Goal: Information Seeking & Learning: Learn about a topic

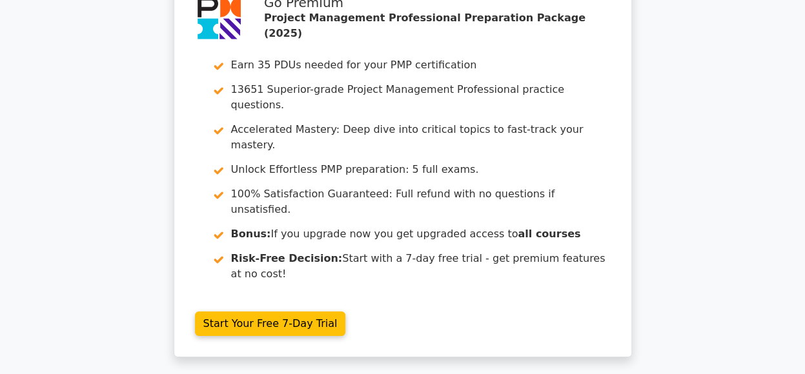
scroll to position [2054, 0]
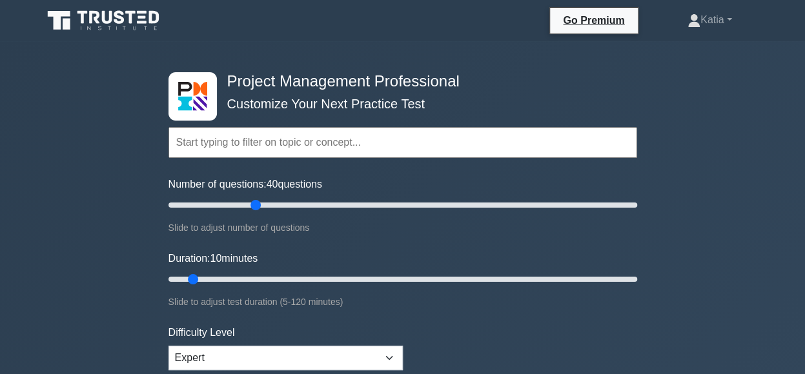
drag, startPoint x: 186, startPoint y: 203, endPoint x: 260, endPoint y: 210, distance: 73.9
type input "40"
click at [260, 210] on input "Number of questions: 40 questions" at bounding box center [402, 205] width 469 height 15
drag, startPoint x: 193, startPoint y: 278, endPoint x: 349, endPoint y: 281, distance: 155.6
type input "50"
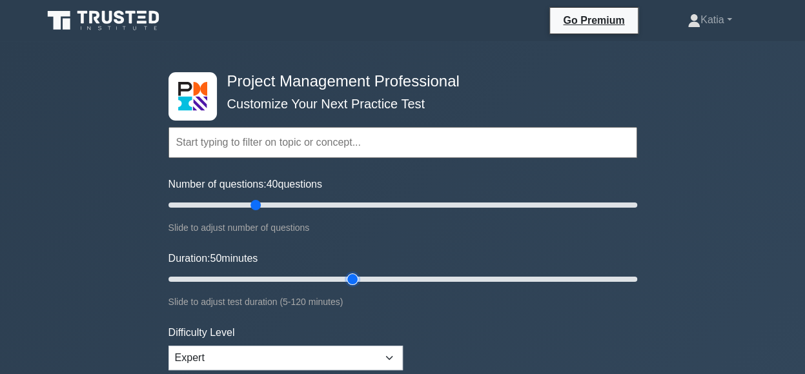
click at [349, 281] on input "Duration: 50 minutes" at bounding box center [402, 279] width 469 height 15
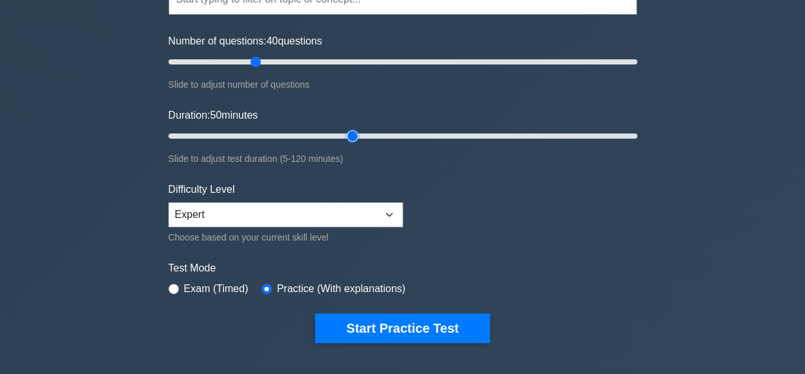
scroll to position [120, 0]
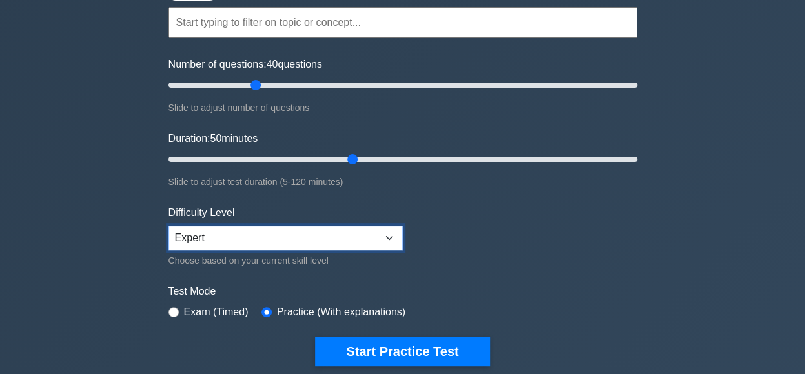
click at [390, 234] on select "Beginner Intermediate Expert" at bounding box center [285, 238] width 234 height 25
click at [168, 226] on select "Beginner Intermediate Expert" at bounding box center [285, 238] width 234 height 25
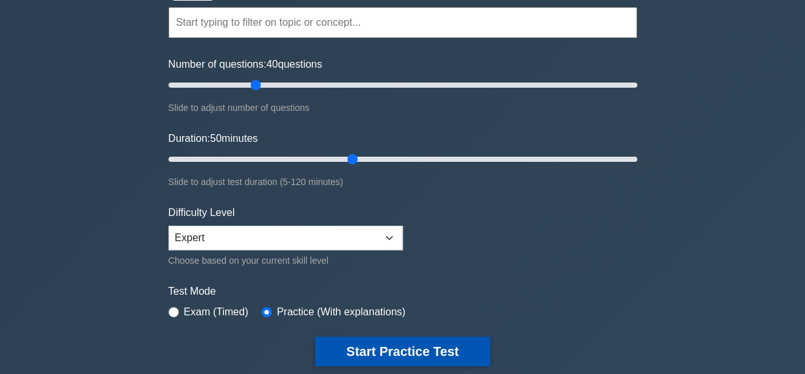
click at [352, 353] on button "Start Practice Test" at bounding box center [402, 352] width 174 height 30
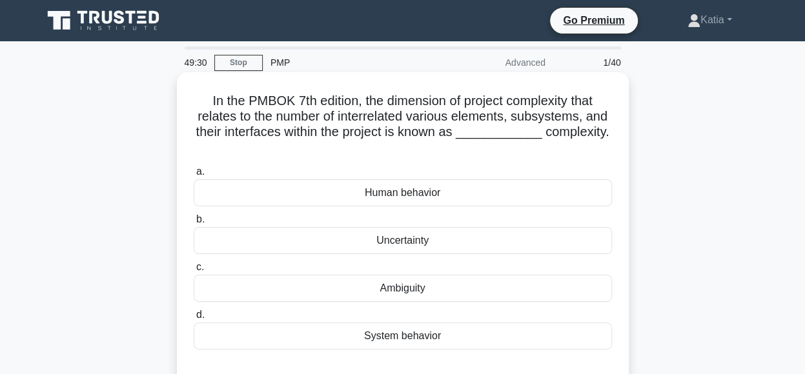
click at [423, 335] on div "System behavior" at bounding box center [403, 336] width 418 height 27
click at [194, 320] on input "d. System behavior" at bounding box center [194, 315] width 0 height 8
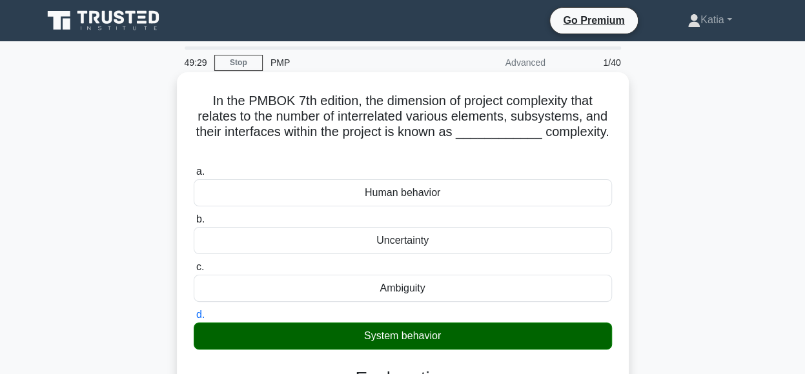
click at [423, 335] on div "System behavior" at bounding box center [403, 336] width 418 height 27
click at [194, 320] on input "d. System behavior" at bounding box center [194, 315] width 0 height 8
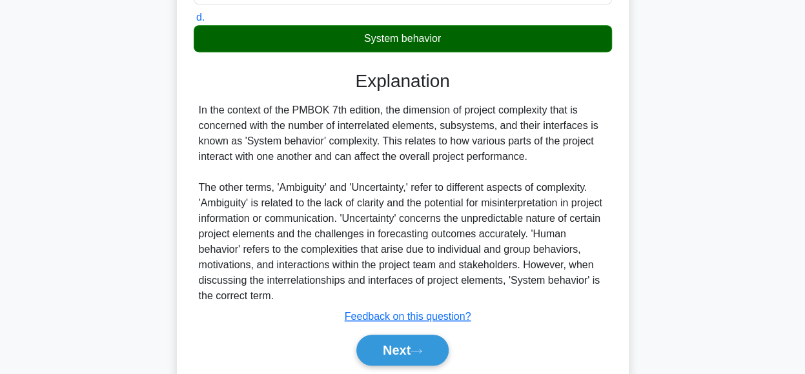
scroll to position [342, 0]
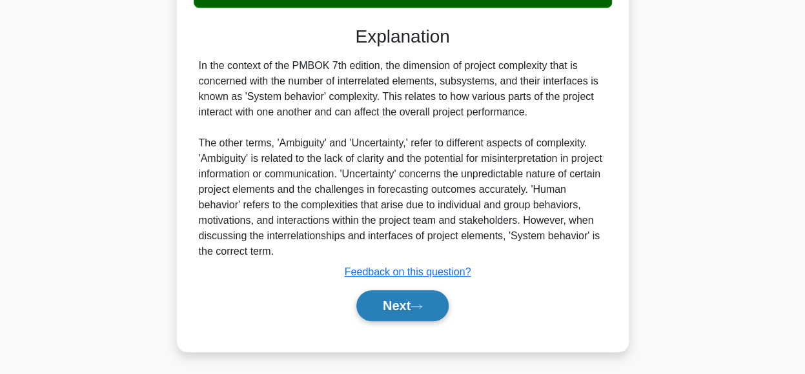
click at [408, 298] on button "Next" at bounding box center [402, 305] width 92 height 31
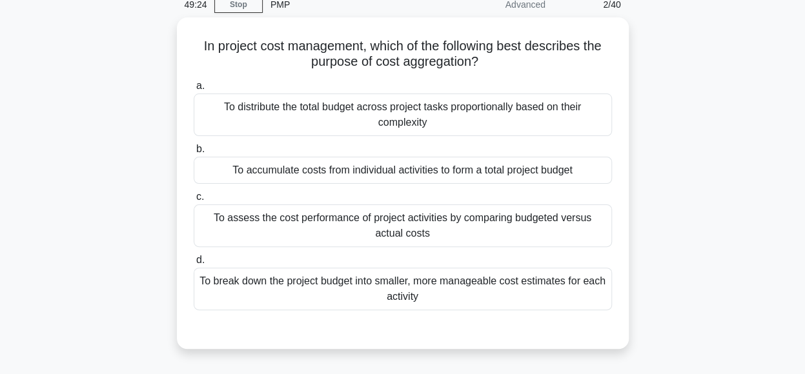
scroll to position [61, 0]
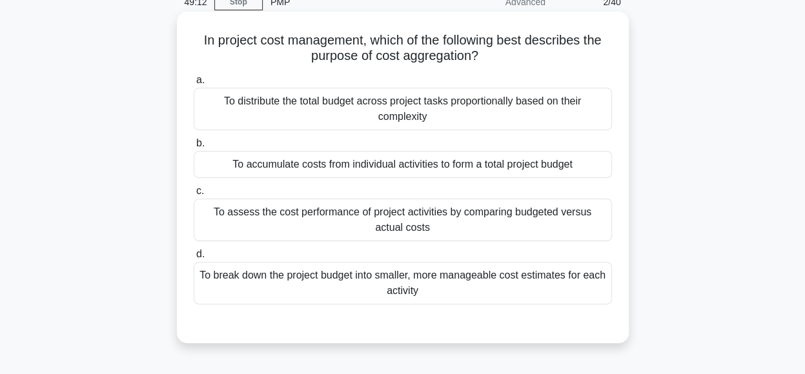
click at [542, 167] on div "To accumulate costs from individual activities to form a total project budget" at bounding box center [403, 164] width 418 height 27
click at [194, 148] on input "b. To accumulate costs from individual activities to form a total project budget" at bounding box center [194, 143] width 0 height 8
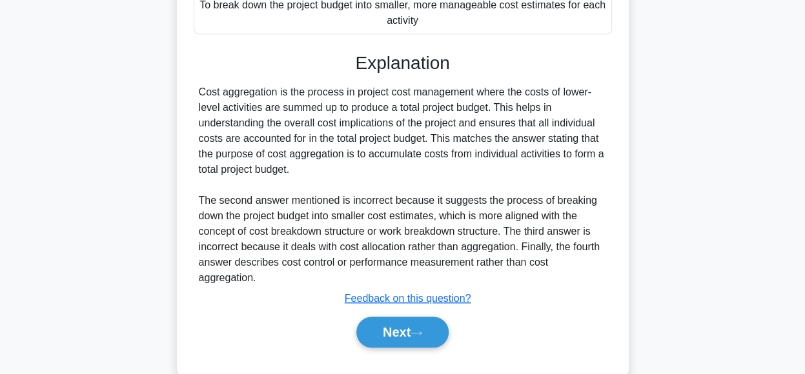
scroll to position [358, 0]
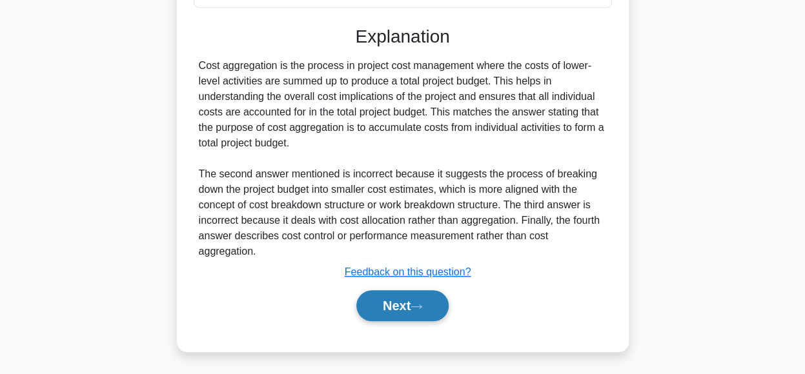
click at [394, 303] on button "Next" at bounding box center [402, 305] width 92 height 31
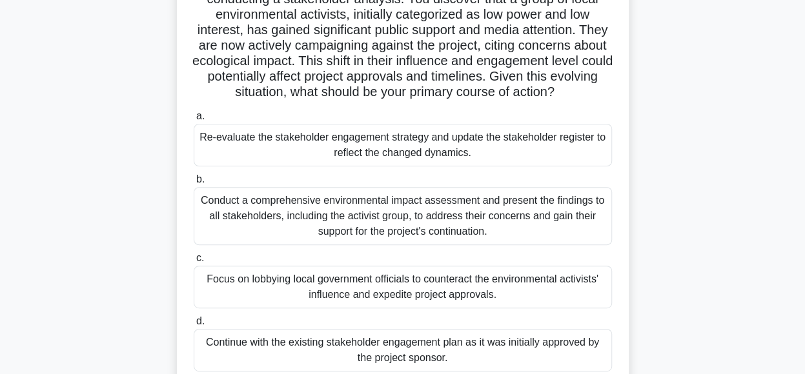
scroll to position [125, 0]
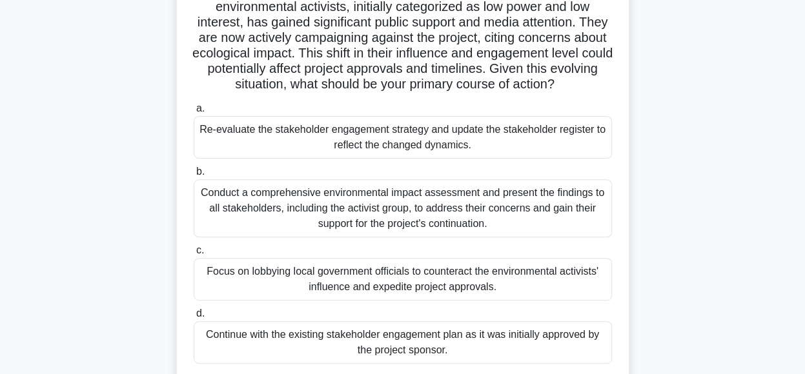
click at [535, 218] on div "Conduct a comprehensive environmental impact assessment and present the finding…" at bounding box center [403, 208] width 418 height 58
click at [194, 176] on input "b. Conduct a comprehensive environmental impact assessment and present the find…" at bounding box center [194, 172] width 0 height 8
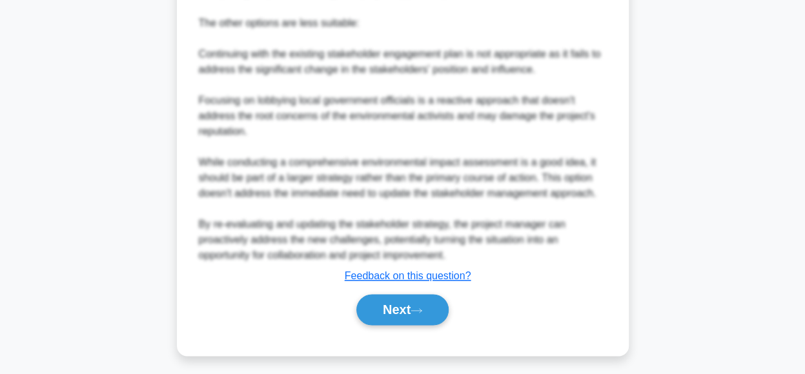
scroll to position [778, 0]
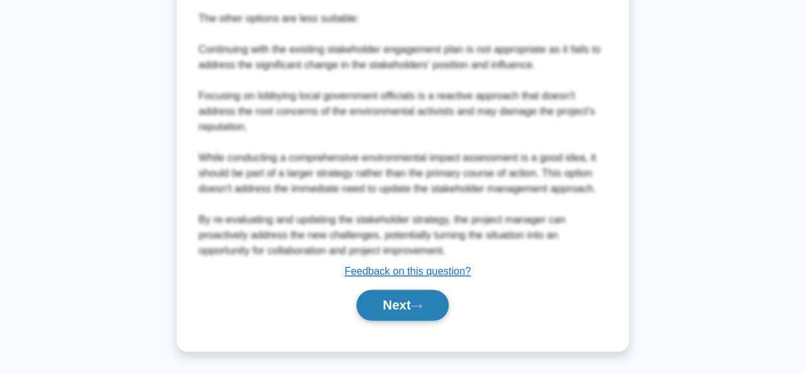
click at [417, 304] on icon at bounding box center [417, 306] width 12 height 7
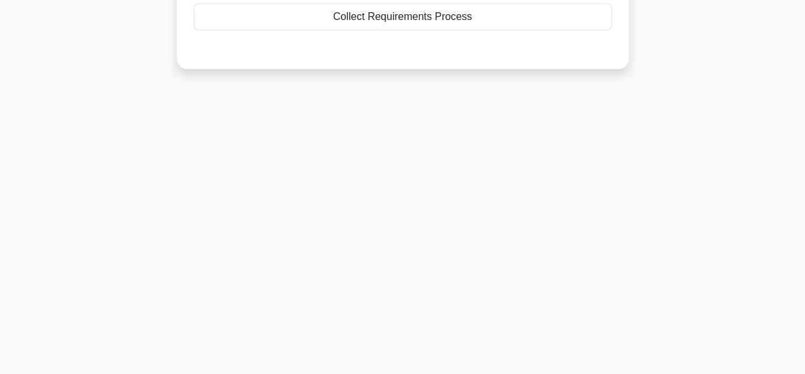
scroll to position [0, 0]
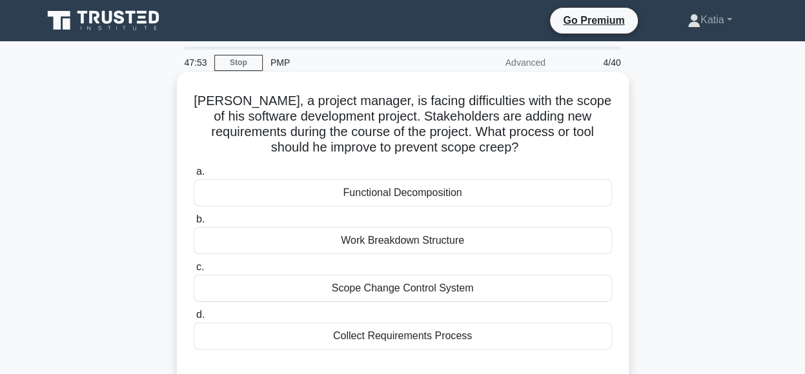
click at [491, 291] on div "Scope Change Control System" at bounding box center [403, 288] width 418 height 27
click at [194, 272] on input "c. Scope Change Control System" at bounding box center [194, 267] width 0 height 8
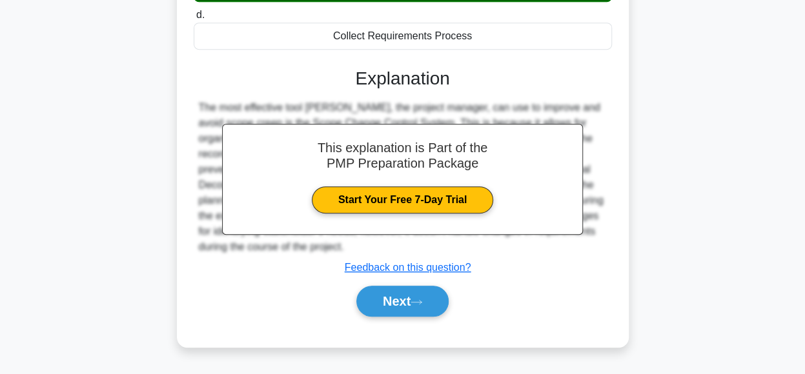
scroll to position [323, 0]
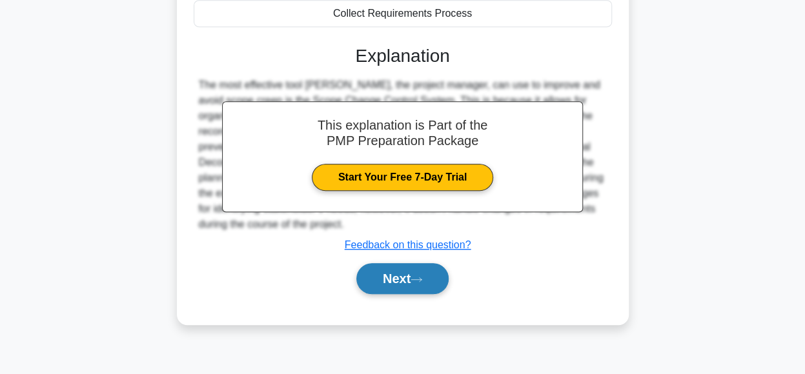
click at [422, 277] on icon at bounding box center [417, 279] width 12 height 7
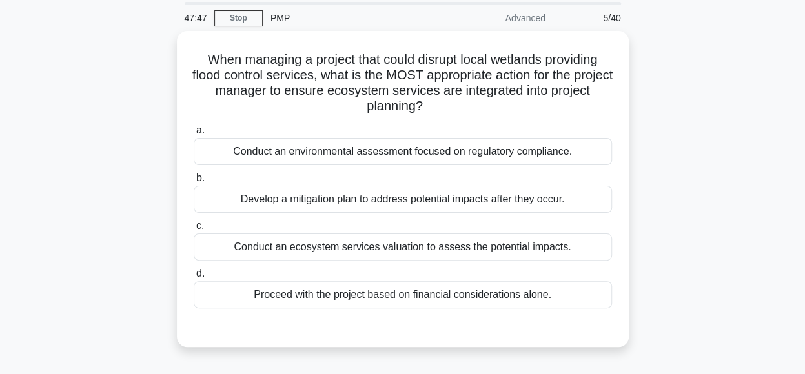
scroll to position [47, 0]
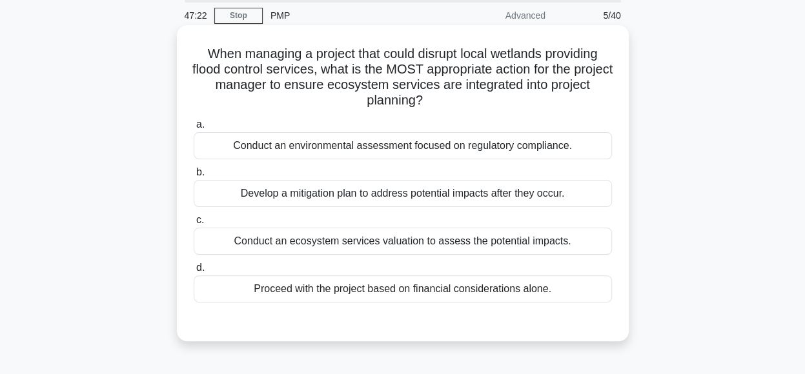
click at [529, 241] on div "Conduct an ecosystem services valuation to assess the potential impacts." at bounding box center [403, 241] width 418 height 27
click at [194, 225] on input "c. Conduct an ecosystem services valuation to assess the potential impacts." at bounding box center [194, 220] width 0 height 8
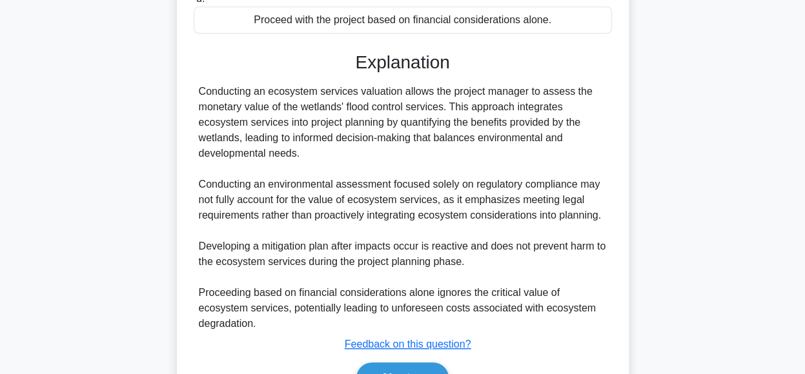
scroll to position [389, 0]
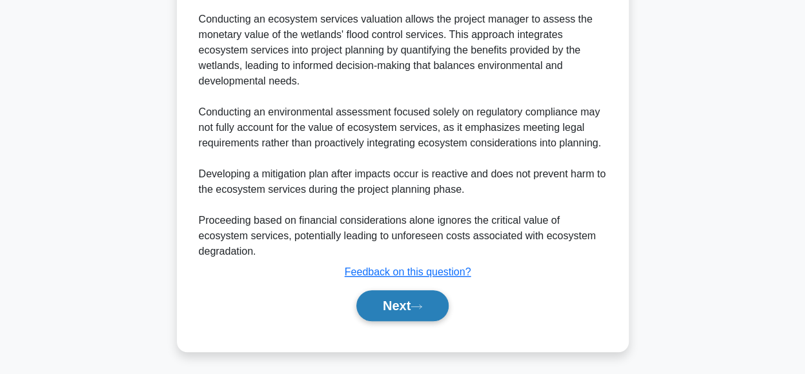
click at [372, 296] on button "Next" at bounding box center [402, 305] width 92 height 31
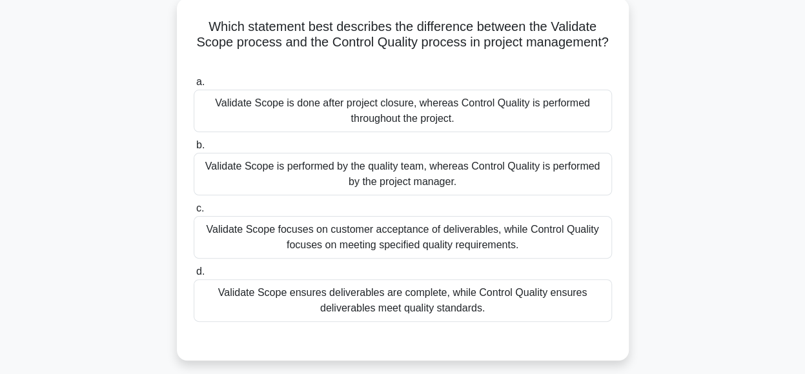
scroll to position [63, 0]
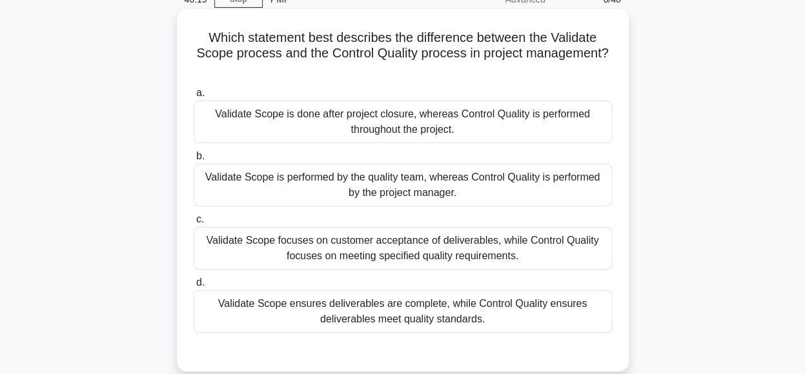
click at [480, 244] on div "Validate Scope focuses on customer acceptance of deliverables, while Control Qu…" at bounding box center [403, 248] width 418 height 43
click at [194, 224] on input "c. Validate Scope focuses on customer acceptance of deliverables, while Control…" at bounding box center [194, 220] width 0 height 8
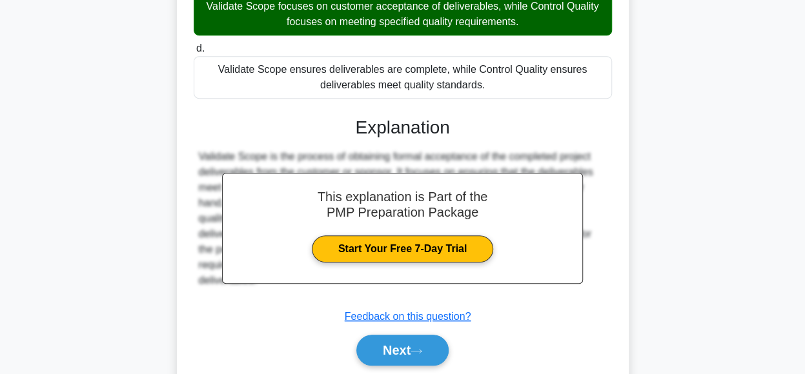
scroll to position [342, 0]
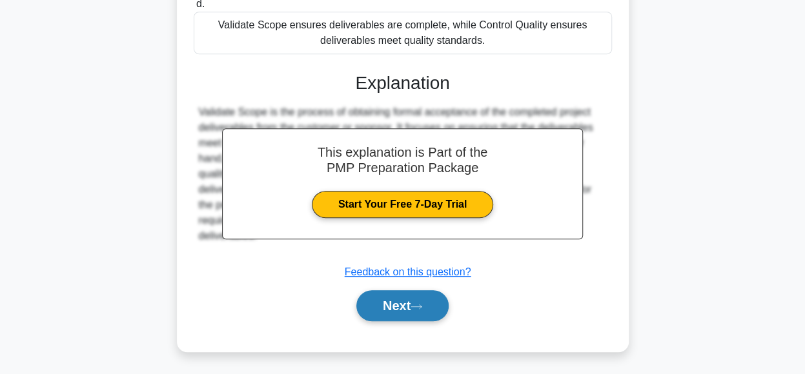
click at [422, 308] on icon at bounding box center [417, 306] width 12 height 7
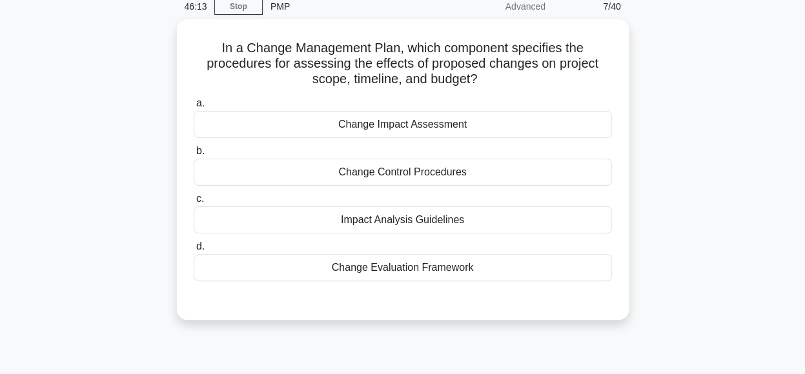
scroll to position [0, 0]
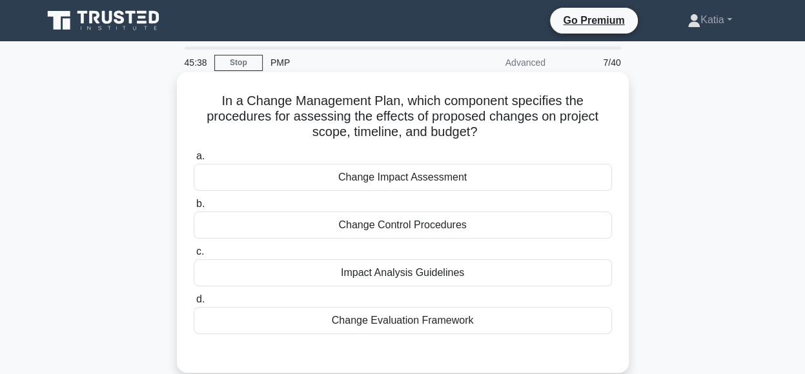
click at [484, 178] on div "Change Impact Assessment" at bounding box center [403, 177] width 418 height 27
click at [194, 161] on input "a. Change Impact Assessment" at bounding box center [194, 156] width 0 height 8
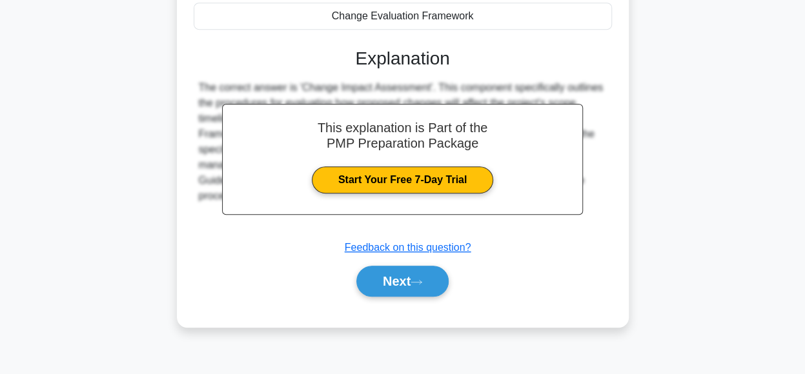
scroll to position [312, 0]
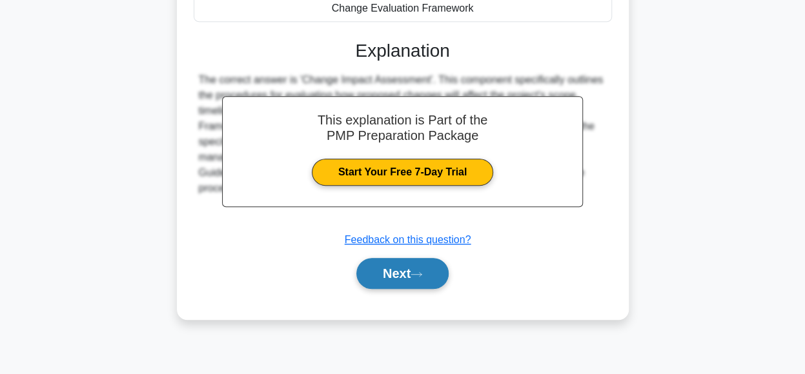
click at [430, 273] on button "Next" at bounding box center [402, 273] width 92 height 31
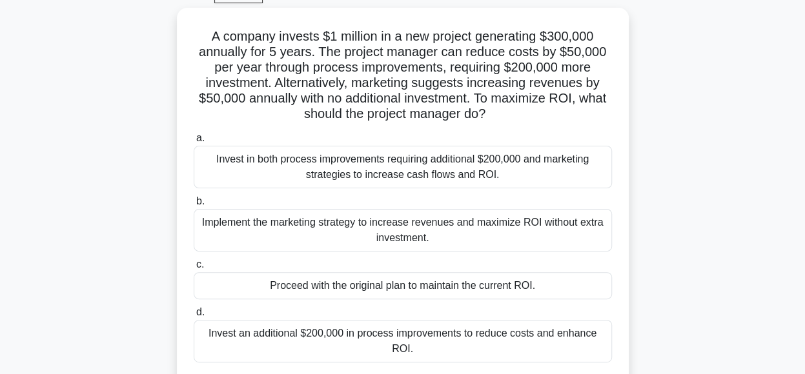
scroll to position [68, 0]
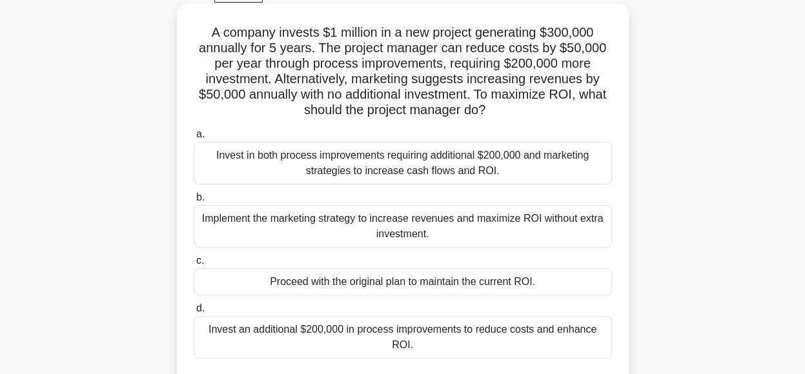
click at [524, 168] on div "Invest in both process improvements requiring additional $200,000 and marketing…" at bounding box center [403, 163] width 418 height 43
click at [194, 139] on input "a. Invest in both process improvements requiring additional $200,000 and market…" at bounding box center [194, 134] width 0 height 8
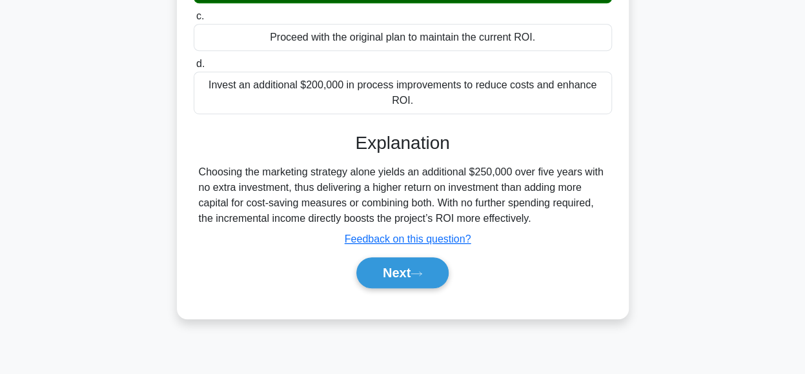
scroll to position [318, 0]
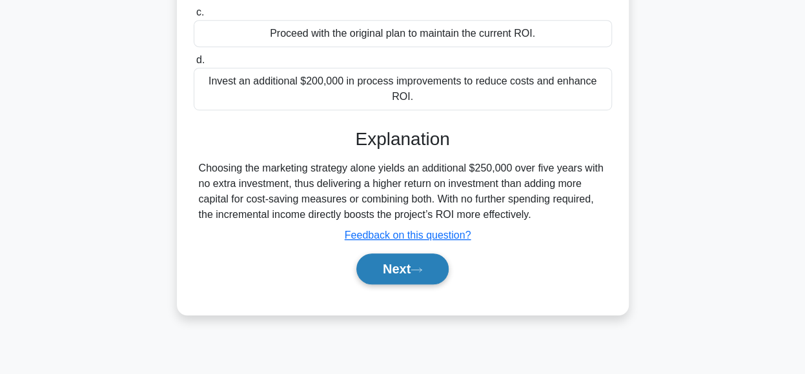
click at [378, 256] on button "Next" at bounding box center [402, 269] width 92 height 31
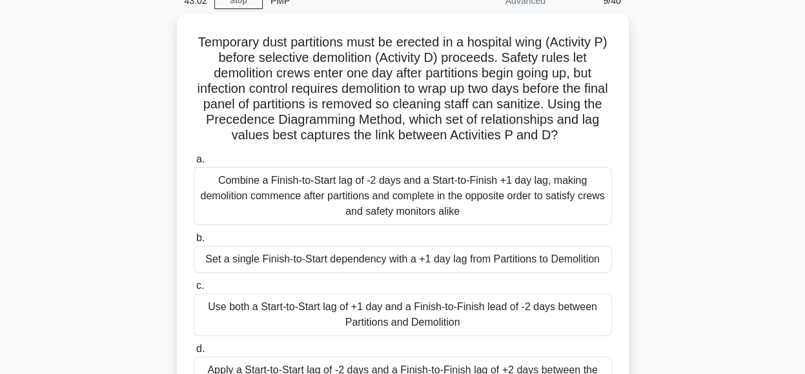
scroll to position [64, 0]
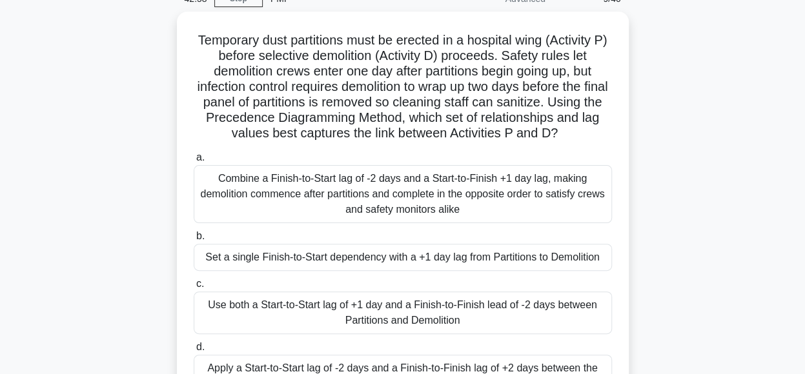
click at [744, 79] on div "Temporary dust partitions must be erected in a hospital wing (Activity P) befor…" at bounding box center [403, 232] width 736 height 440
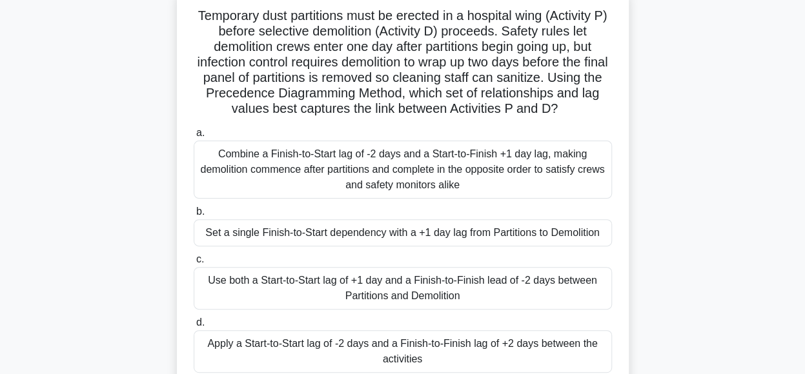
scroll to position [90, 0]
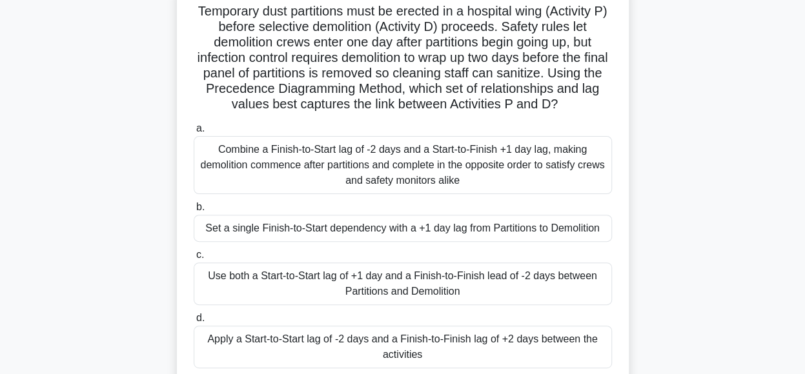
click at [515, 283] on div "Use both a Start-to-Start lag of +1 day and a Finish-to-Finish lead of -2 days …" at bounding box center [403, 284] width 418 height 43
click at [194, 260] on input "c. Use both a Start-to-Start lag of +1 day and a Finish-to-Finish lead of -2 da…" at bounding box center [194, 255] width 0 height 8
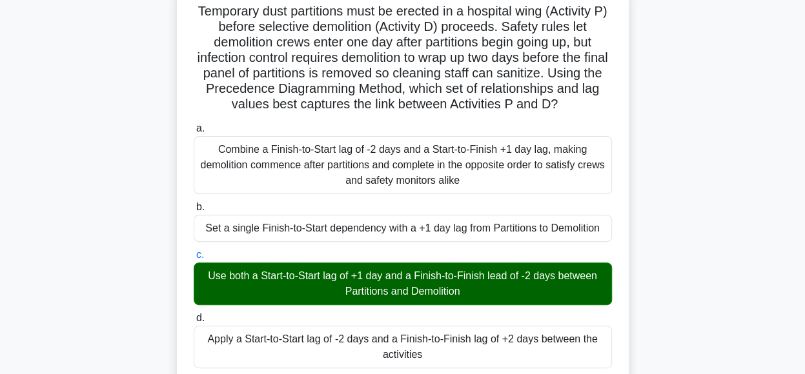
click at [194, 314] on input "d. Apply a Start-to-Start lag of -2 days and a Finish-to-Finish lag of +2 days …" at bounding box center [194, 318] width 0 height 8
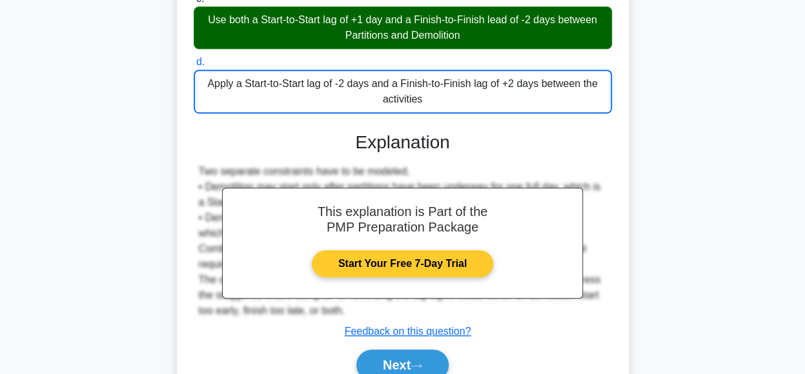
scroll to position [352, 0]
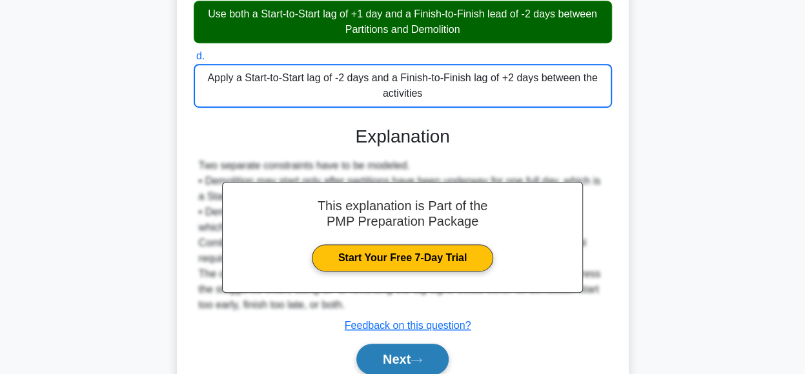
click at [420, 365] on button "Next" at bounding box center [402, 359] width 92 height 31
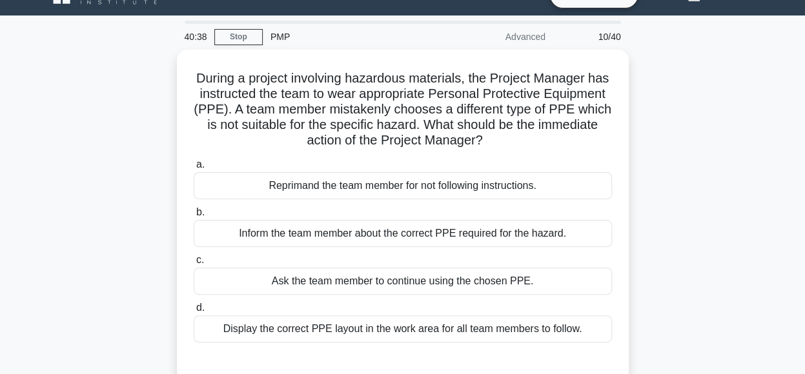
scroll to position [52, 0]
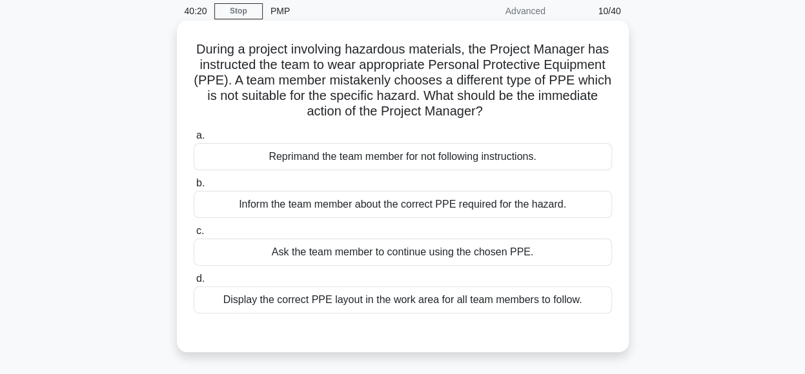
click at [511, 209] on div "Inform the team member about the correct PPE required for the hazard." at bounding box center [403, 204] width 418 height 27
click at [194, 188] on input "b. Inform the team member about the correct PPE required for the hazard." at bounding box center [194, 183] width 0 height 8
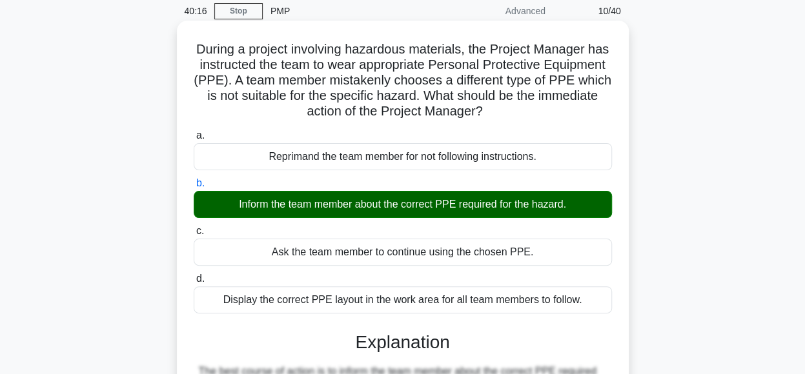
click at [194, 227] on input "c. Ask the team member to continue using the chosen PPE." at bounding box center [194, 231] width 0 height 8
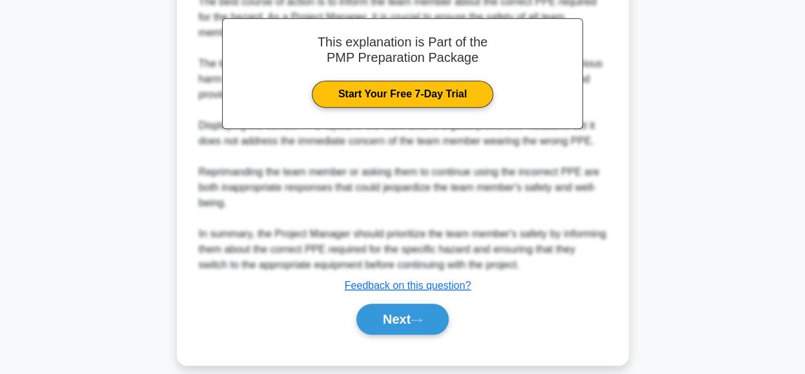
scroll to position [437, 0]
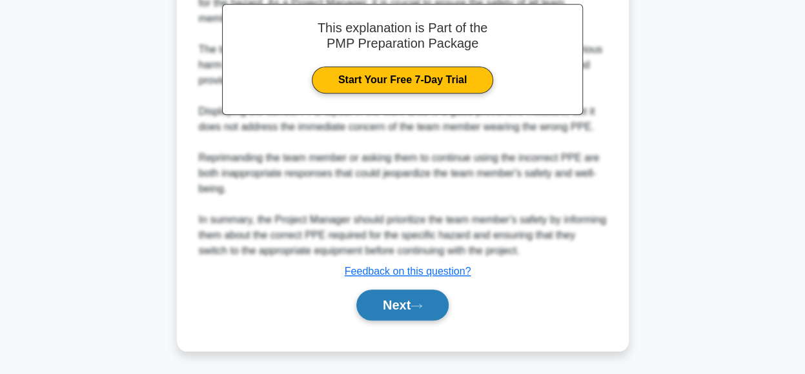
click at [429, 299] on button "Next" at bounding box center [402, 305] width 92 height 31
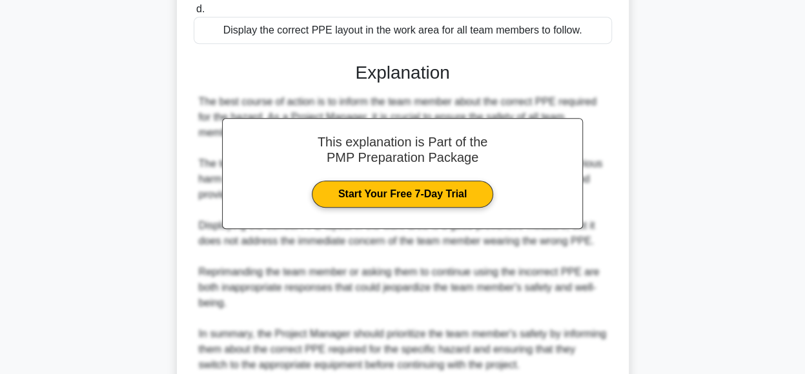
click at [420, 300] on div "40:10 Stop PMP Advanced 11/40 During a project involving hazardous materials, t…" at bounding box center [403, 104] width 736 height 760
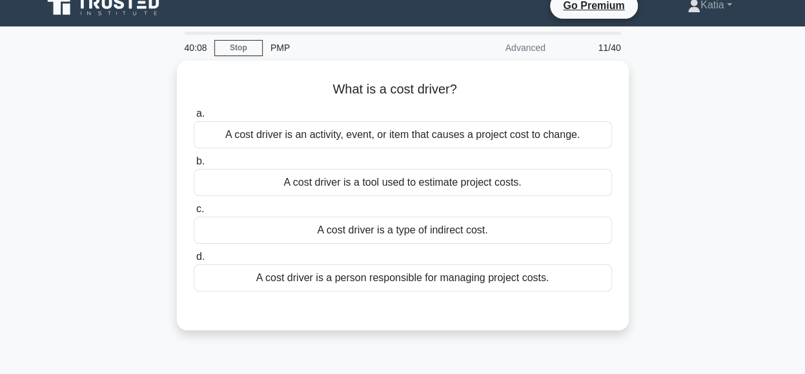
scroll to position [0, 0]
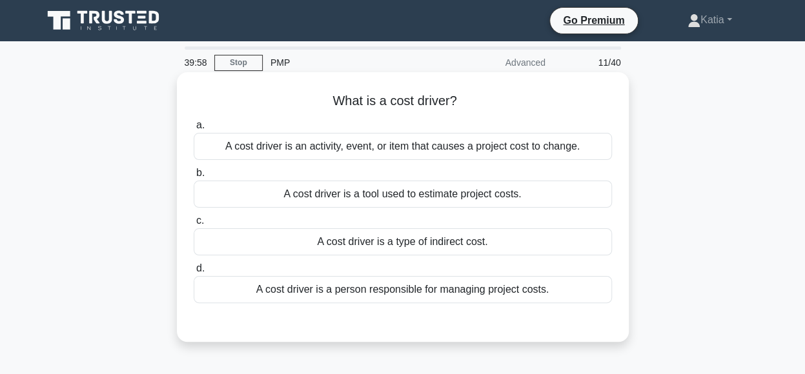
click at [568, 152] on div "A cost driver is an activity, event, or item that causes a project cost to chan…" at bounding box center [403, 146] width 418 height 27
click at [194, 130] on input "a. A cost driver is an activity, event, or item that causes a project cost to c…" at bounding box center [194, 125] width 0 height 8
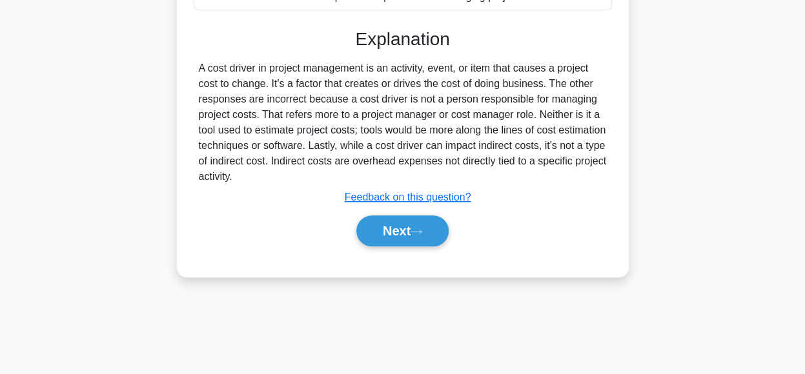
scroll to position [296, 0]
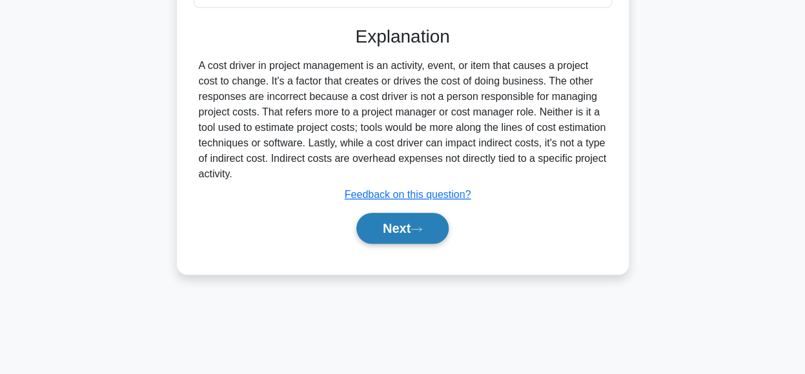
click at [412, 221] on button "Next" at bounding box center [402, 228] width 92 height 31
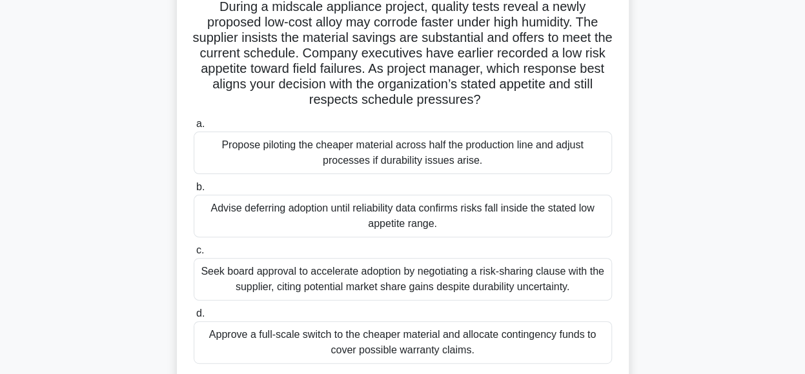
scroll to position [99, 0]
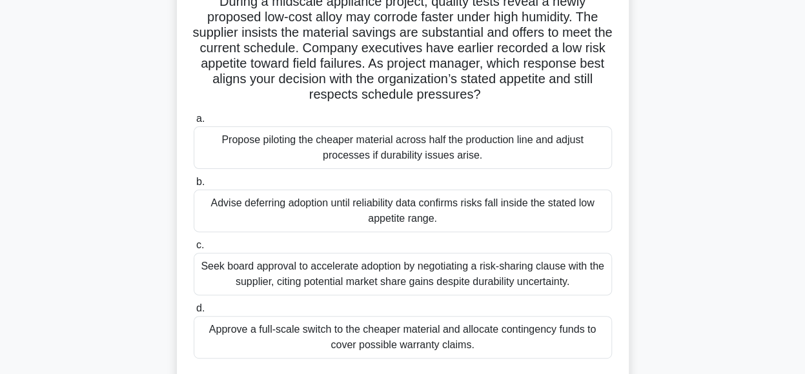
click at [526, 199] on div "Advise deferring adoption until reliability data confirms risks fall inside the…" at bounding box center [403, 211] width 418 height 43
click at [194, 187] on input "b. Advise deferring adoption until reliability data confirms risks fall inside …" at bounding box center [194, 182] width 0 height 8
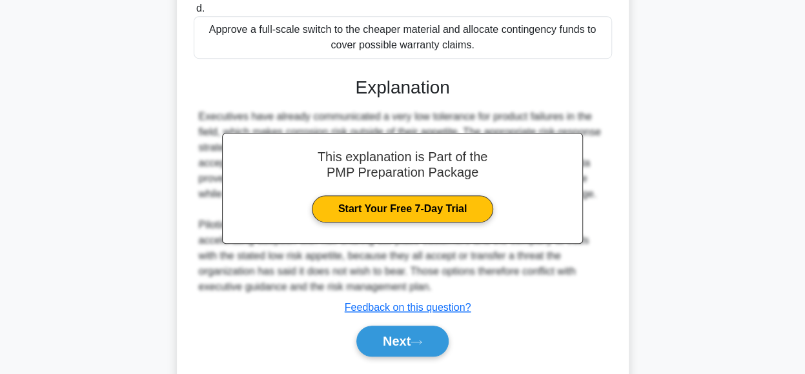
scroll to position [435, 0]
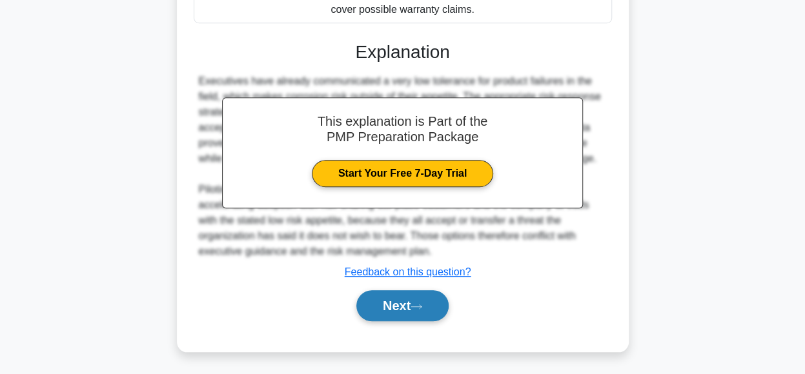
click at [433, 302] on button "Next" at bounding box center [402, 305] width 92 height 31
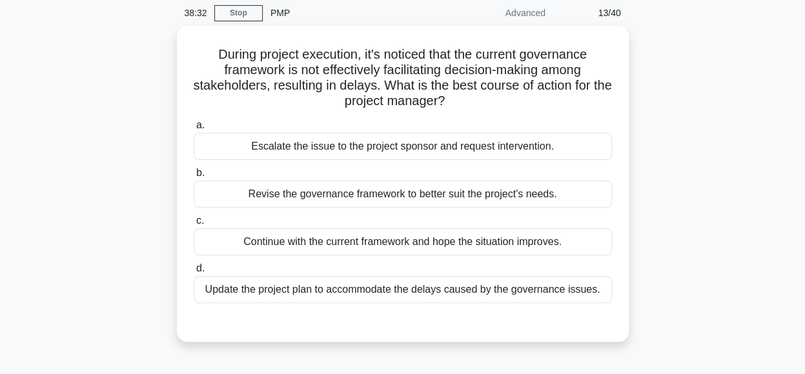
scroll to position [50, 0]
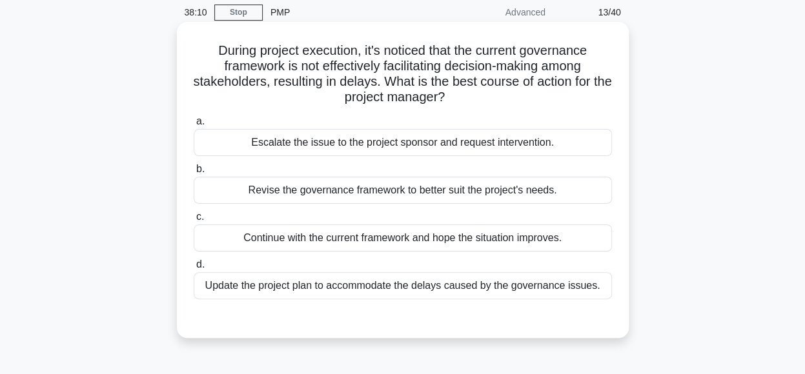
click at [506, 188] on div "Revise the governance framework to better suit the project's needs." at bounding box center [403, 190] width 418 height 27
click at [194, 174] on input "b. Revise the governance framework to better suit the project's needs." at bounding box center [194, 169] width 0 height 8
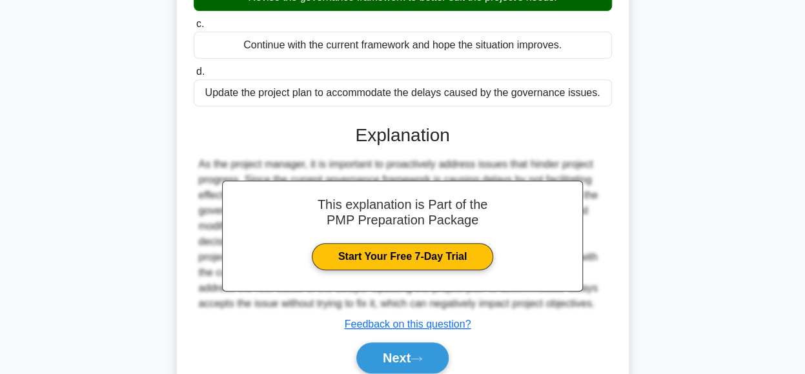
scroll to position [323, 0]
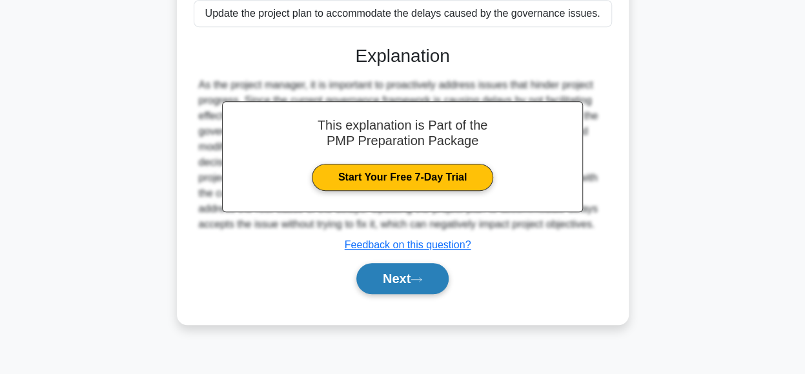
click at [431, 272] on button "Next" at bounding box center [402, 278] width 92 height 31
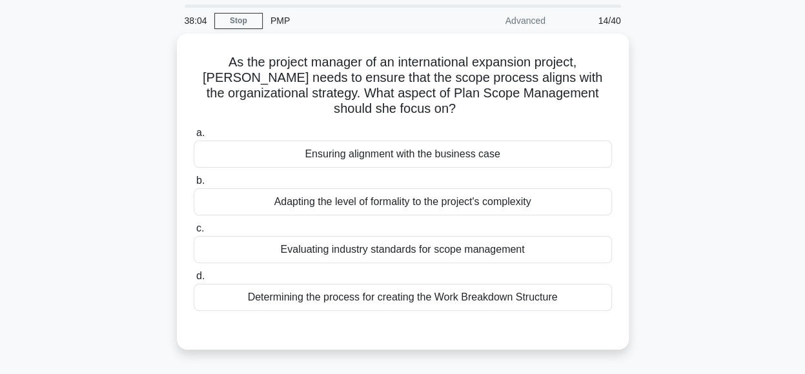
scroll to position [49, 0]
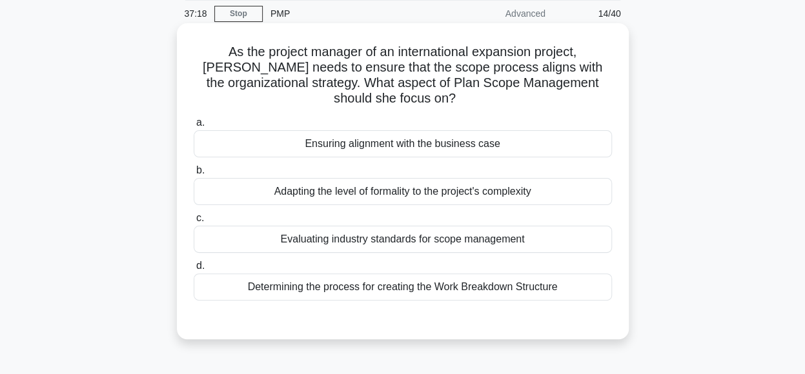
click at [482, 143] on div "Ensuring alignment with the business case" at bounding box center [403, 143] width 418 height 27
click at [194, 127] on input "a. Ensuring alignment with the business case" at bounding box center [194, 123] width 0 height 8
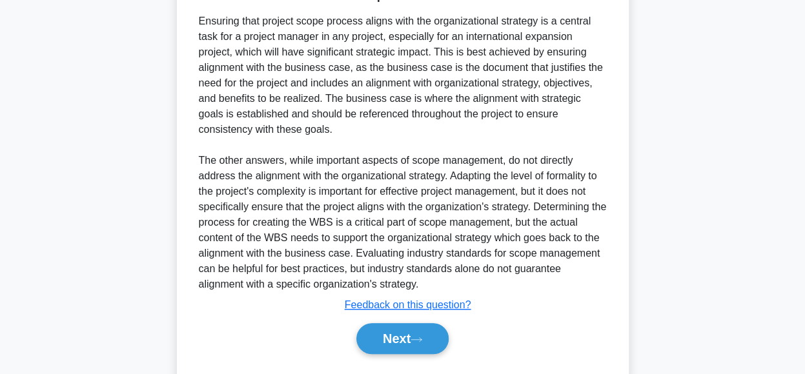
scroll to position [420, 0]
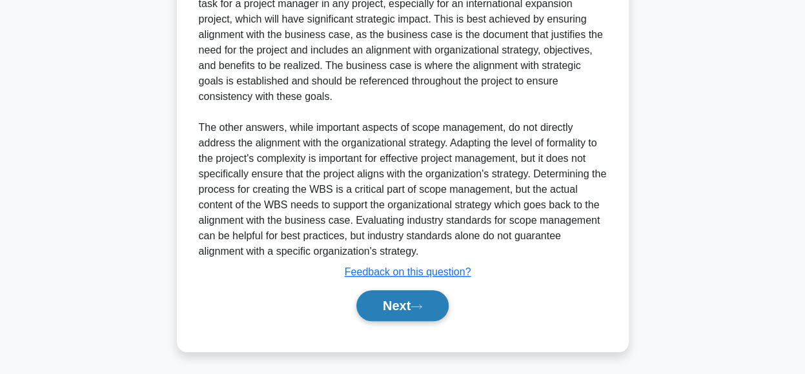
click at [413, 301] on button "Next" at bounding box center [402, 305] width 92 height 31
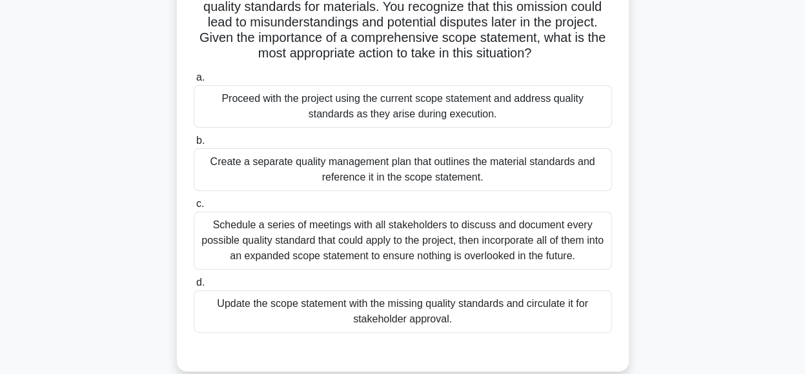
scroll to position [160, 0]
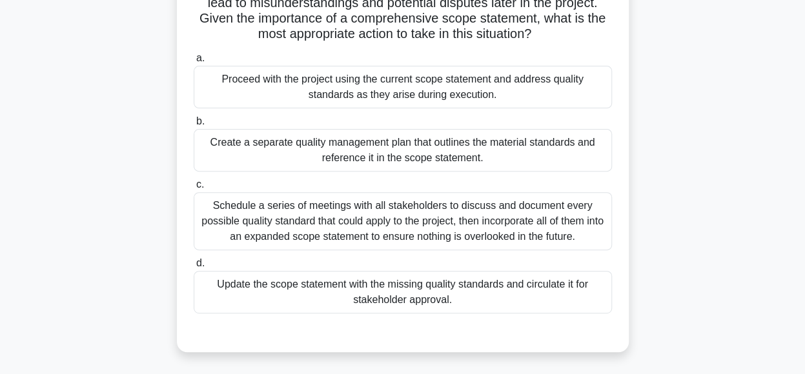
click at [494, 296] on div "Update the scope statement with the missing quality standards and circulate it …" at bounding box center [403, 292] width 418 height 43
click at [194, 268] on input "d. Update the scope statement with the missing quality standards and circulate …" at bounding box center [194, 264] width 0 height 8
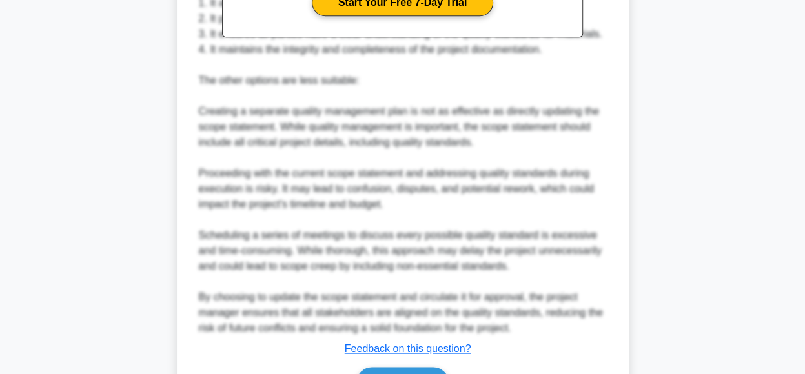
scroll to position [674, 0]
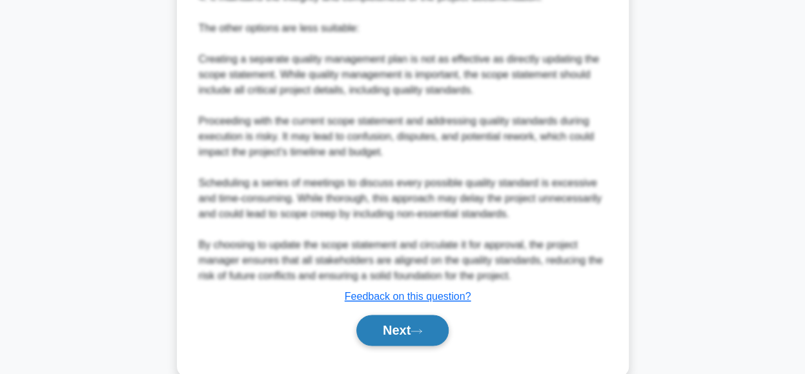
click at [411, 321] on button "Next" at bounding box center [402, 330] width 92 height 31
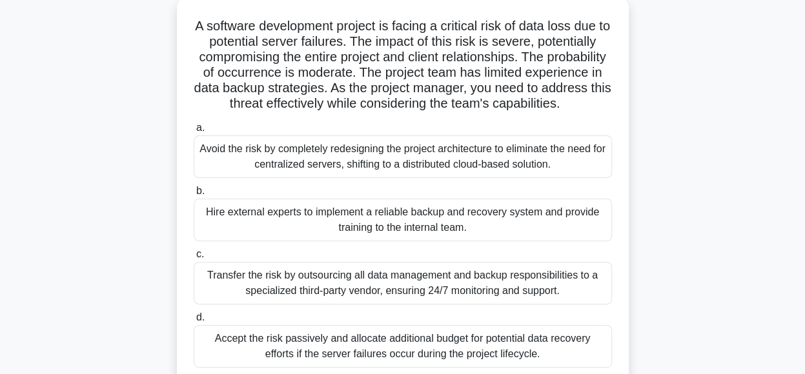
scroll to position [76, 0]
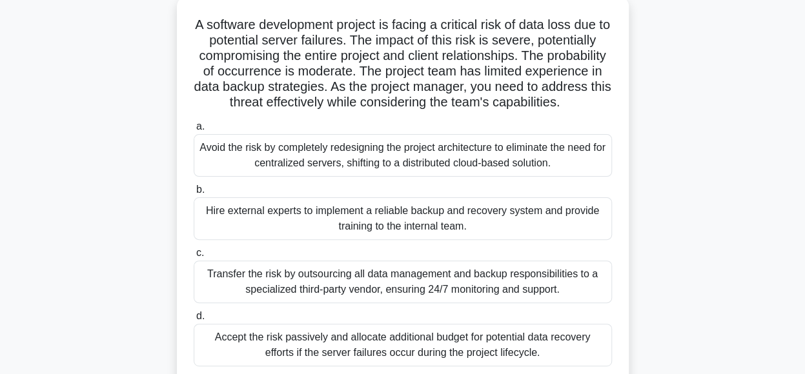
click at [506, 235] on div "Hire external experts to implement a reliable backup and recovery system and pr…" at bounding box center [403, 219] width 418 height 43
click at [194, 194] on input "b. Hire external experts to implement a reliable backup and recovery system and…" at bounding box center [194, 190] width 0 height 8
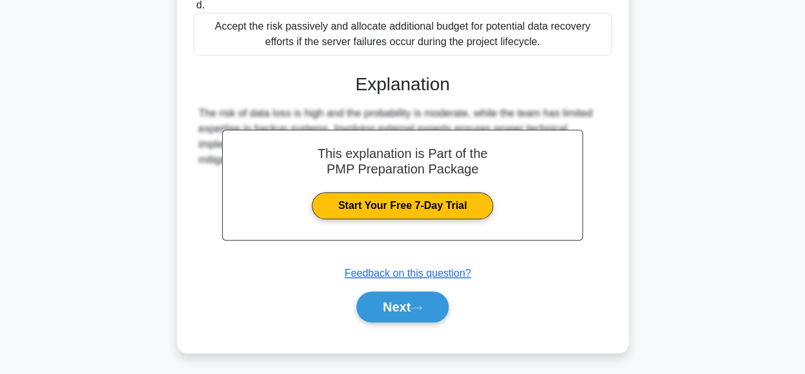
scroll to position [404, 0]
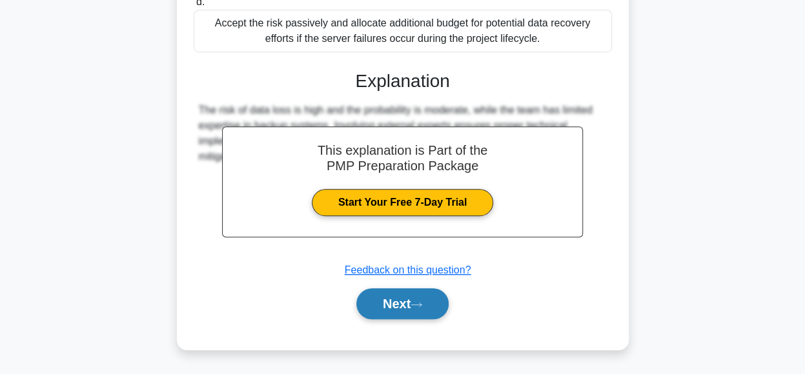
click at [425, 315] on button "Next" at bounding box center [402, 304] width 92 height 31
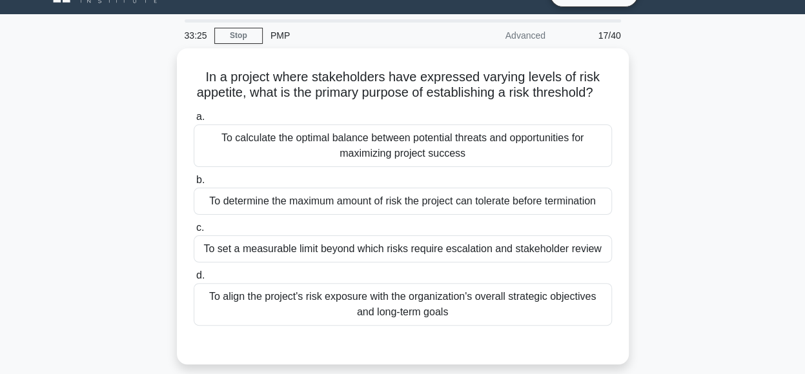
scroll to position [29, 0]
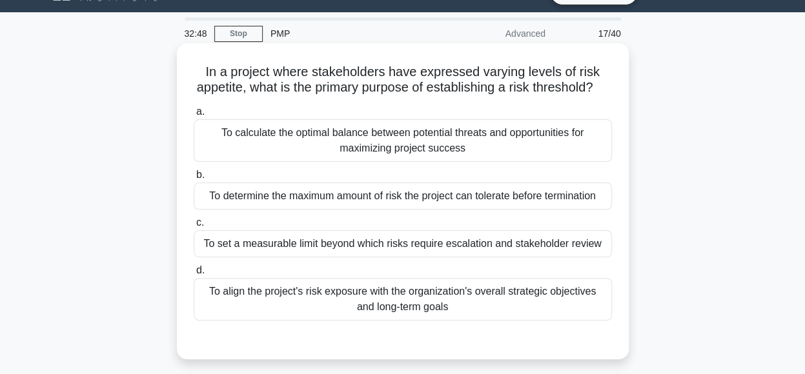
click at [506, 313] on div "To align the project's risk exposure with the organization's overall strategic …" at bounding box center [403, 299] width 418 height 43
click at [194, 275] on input "d. To align the project's risk exposure with the organization's overall strateg…" at bounding box center [194, 271] width 0 height 8
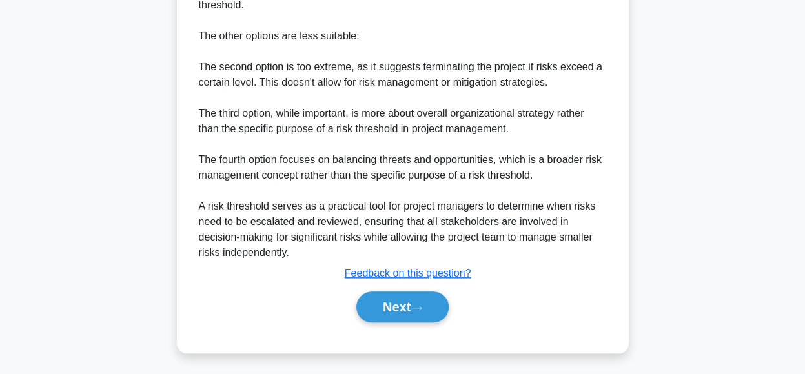
scroll to position [530, 0]
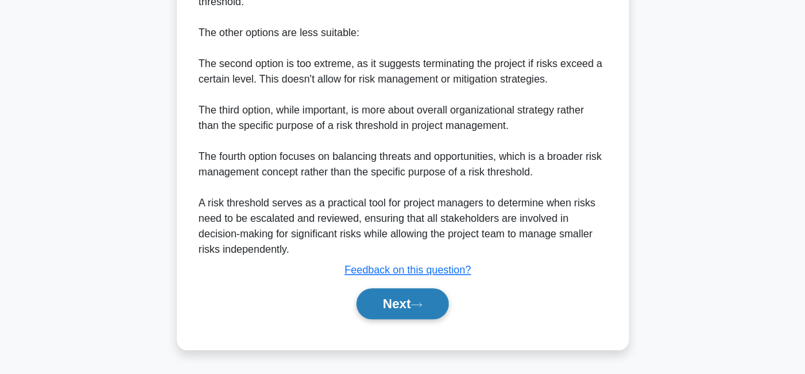
click at [409, 303] on button "Next" at bounding box center [402, 304] width 92 height 31
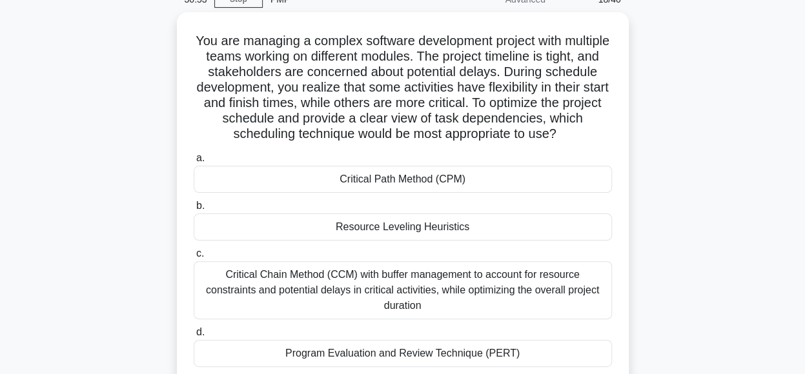
scroll to position [65, 0]
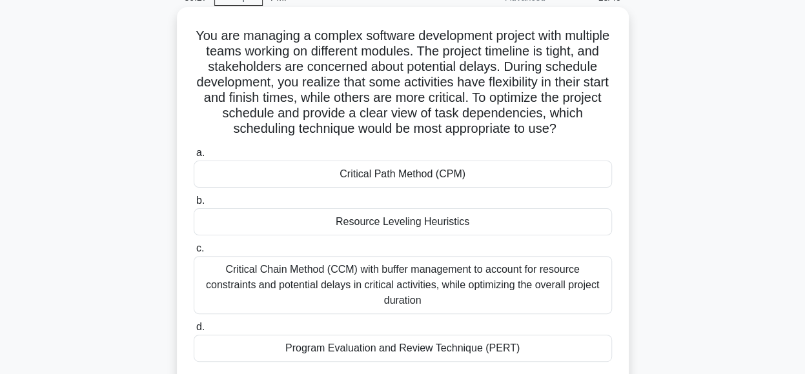
click at [544, 172] on div "Critical Path Method (CPM)" at bounding box center [403, 174] width 418 height 27
click at [194, 158] on input "a. Critical Path Method (CPM)" at bounding box center [194, 153] width 0 height 8
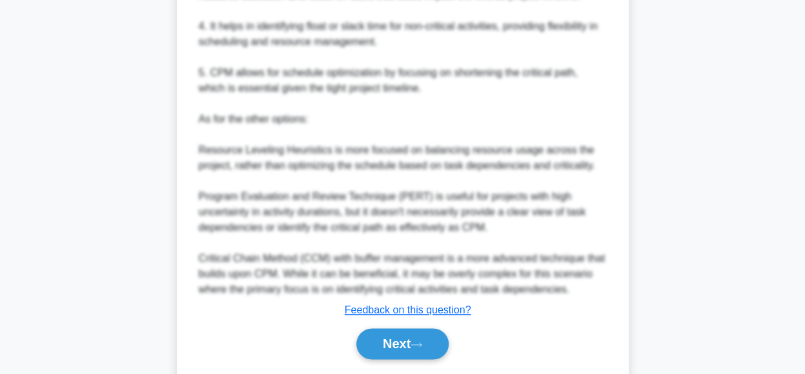
scroll to position [698, 0]
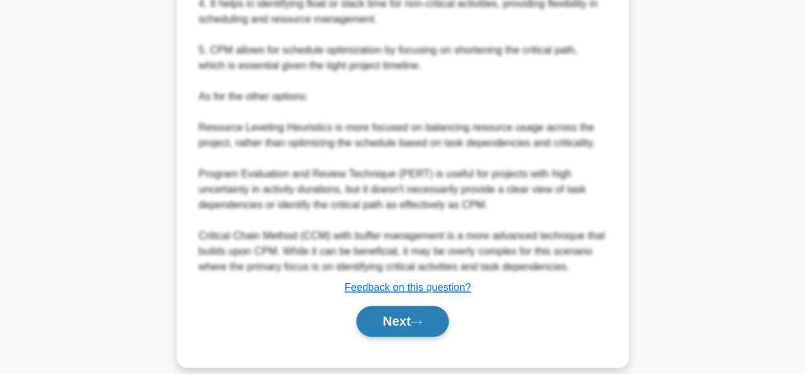
click at [416, 319] on icon at bounding box center [417, 322] width 12 height 7
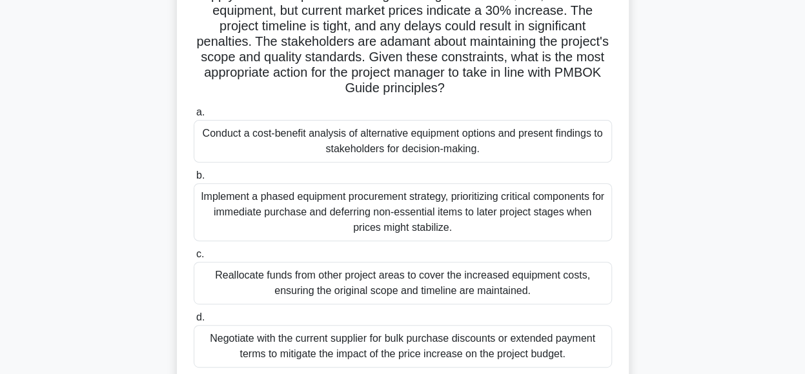
scroll to position [142, 0]
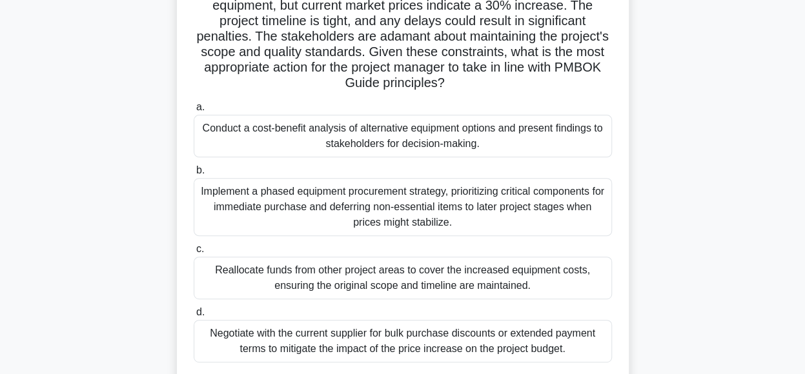
click at [464, 135] on div "Conduct a cost-benefit analysis of alternative equipment options and present fi…" at bounding box center [403, 136] width 418 height 43
click at [194, 112] on input "a. Conduct a cost-benefit analysis of alternative equipment options and present…" at bounding box center [194, 107] width 0 height 8
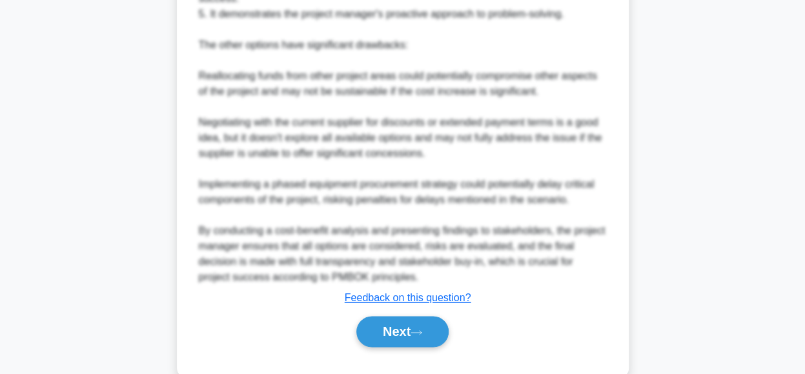
scroll to position [776, 0]
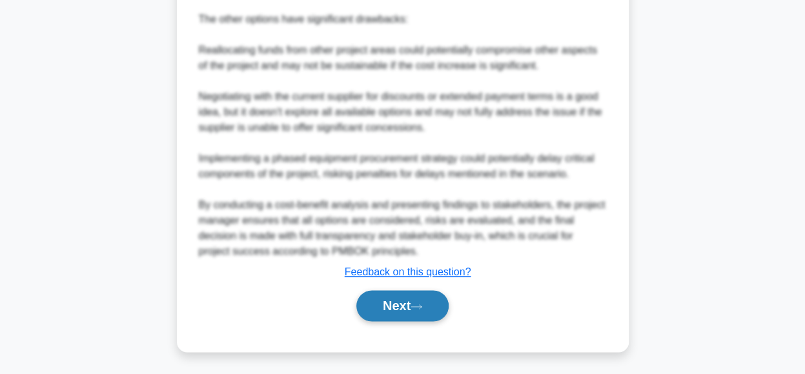
click at [409, 312] on button "Next" at bounding box center [402, 305] width 92 height 31
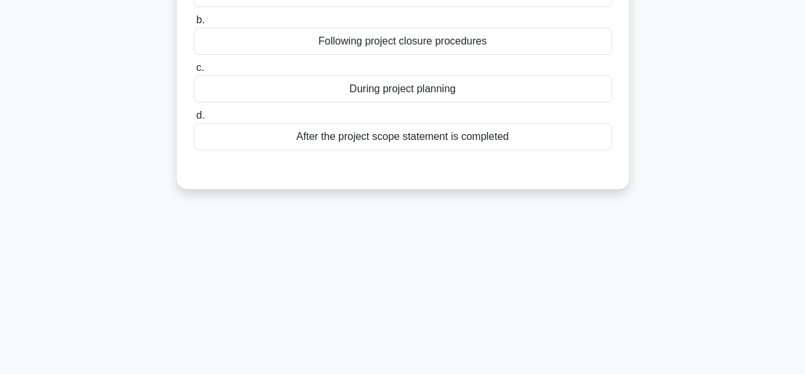
scroll to position [0, 0]
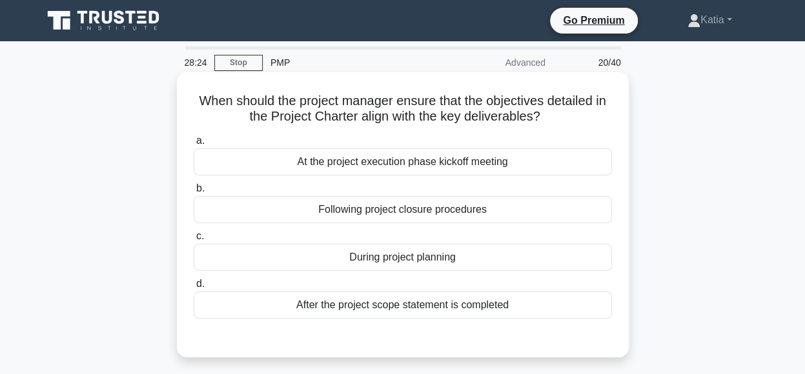
click at [545, 305] on div "After the project scope statement is completed" at bounding box center [403, 305] width 418 height 27
click at [194, 289] on input "d. After the project scope statement is completed" at bounding box center [194, 284] width 0 height 8
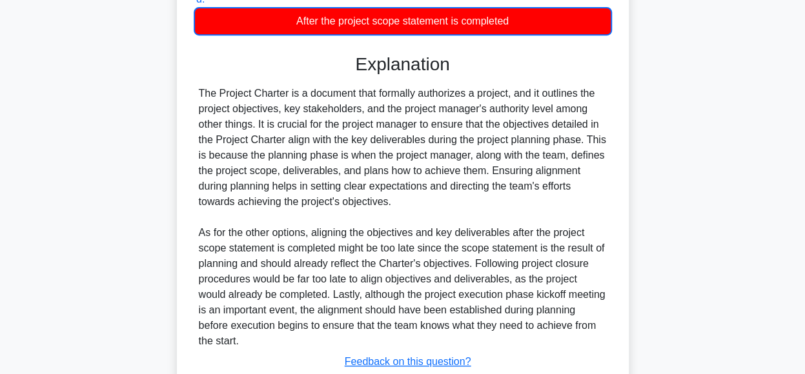
scroll to position [289, 0]
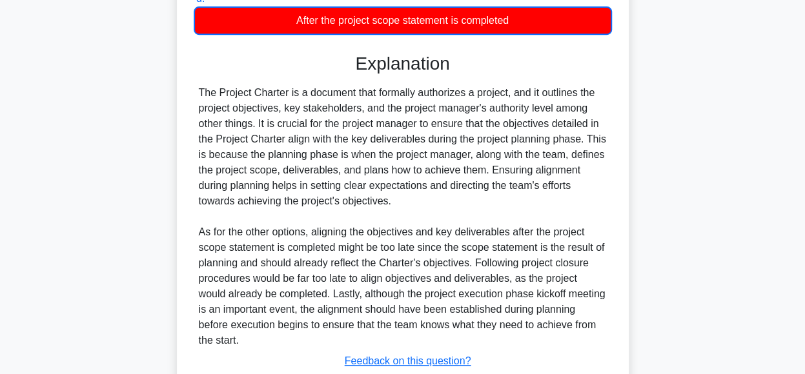
drag, startPoint x: 803, startPoint y: 209, endPoint x: 799, endPoint y: 240, distance: 31.2
click at [799, 238] on main "27:18 Stop PMP Advanced 20/40 When should the project manager ensure that the o…" at bounding box center [402, 107] width 805 height 709
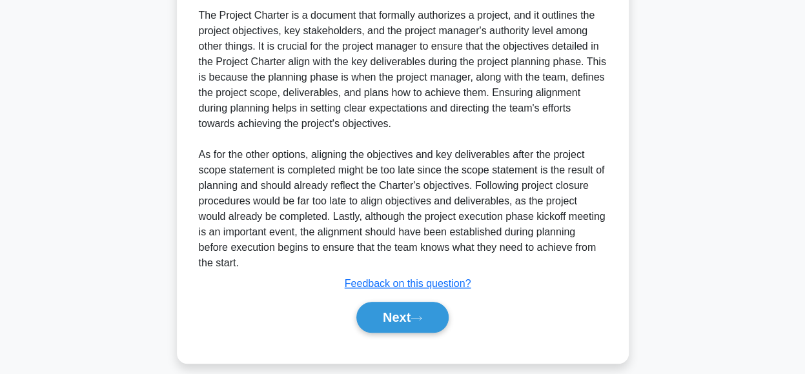
scroll to position [368, 0]
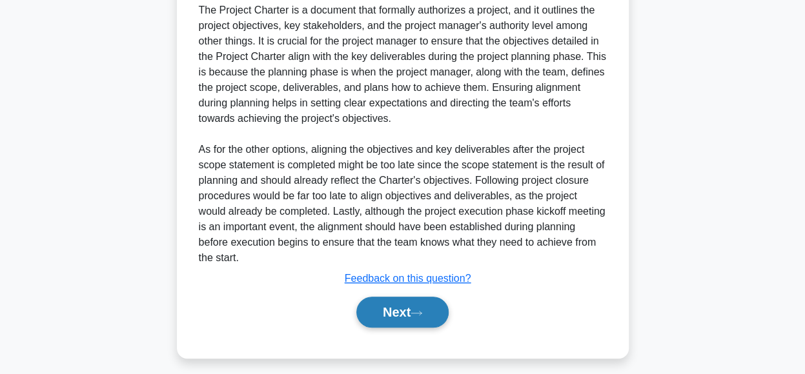
click at [414, 318] on button "Next" at bounding box center [402, 312] width 92 height 31
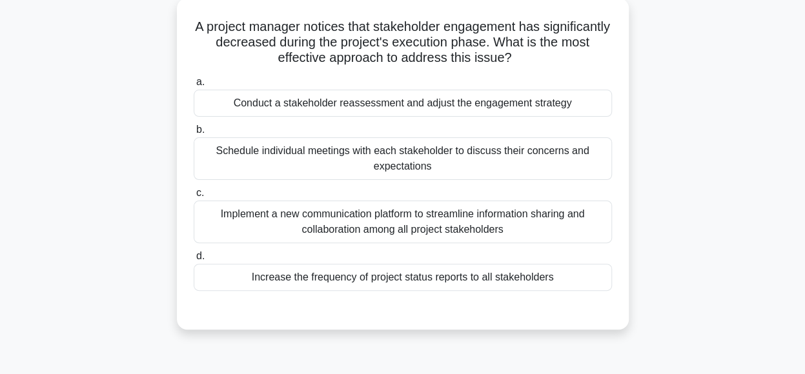
scroll to position [76, 0]
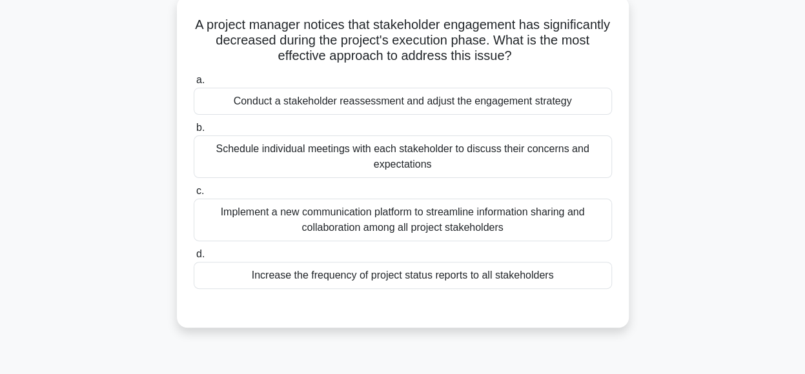
click at [547, 103] on div "Conduct a stakeholder reassessment and adjust the engagement strategy" at bounding box center [403, 101] width 418 height 27
click at [194, 85] on input "a. Conduct a stakeholder reassessment and adjust the engagement strategy" at bounding box center [194, 80] width 0 height 8
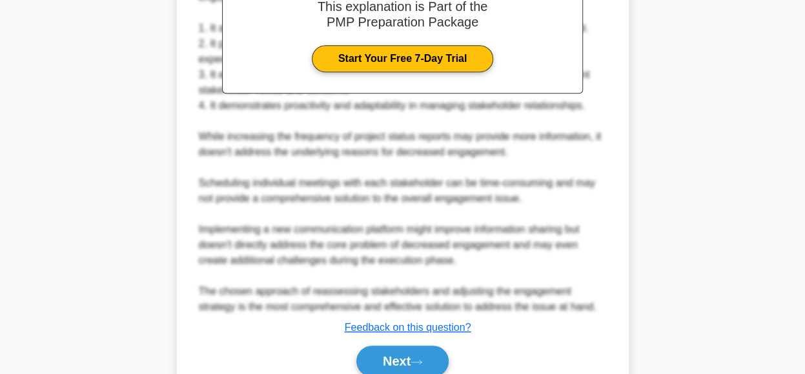
scroll to position [513, 0]
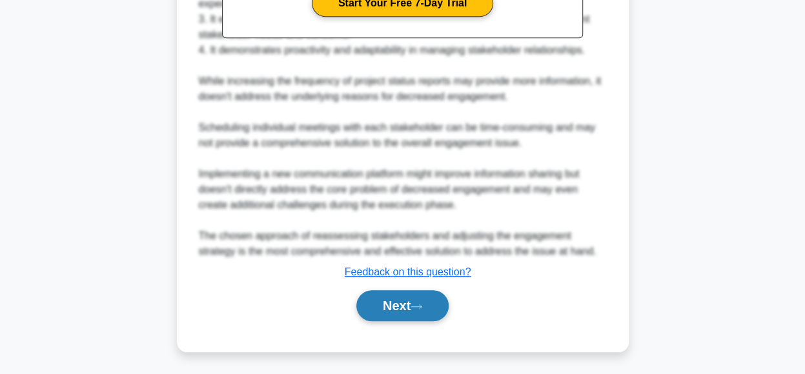
click at [430, 301] on button "Next" at bounding box center [402, 305] width 92 height 31
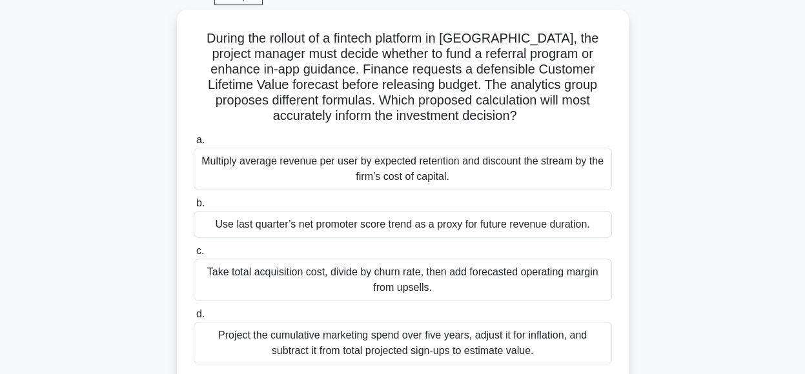
scroll to position [61, 0]
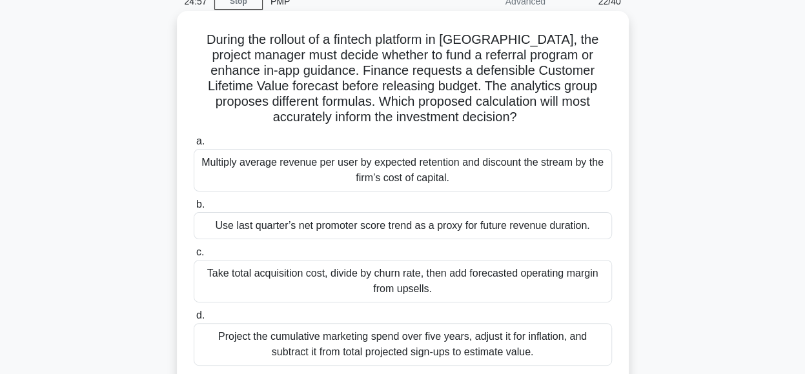
click at [546, 174] on div "Multiply average revenue per user by expected retention and discount the stream…" at bounding box center [403, 170] width 418 height 43
click at [194, 146] on input "a. Multiply average revenue per user by expected retention and discount the str…" at bounding box center [194, 142] width 0 height 8
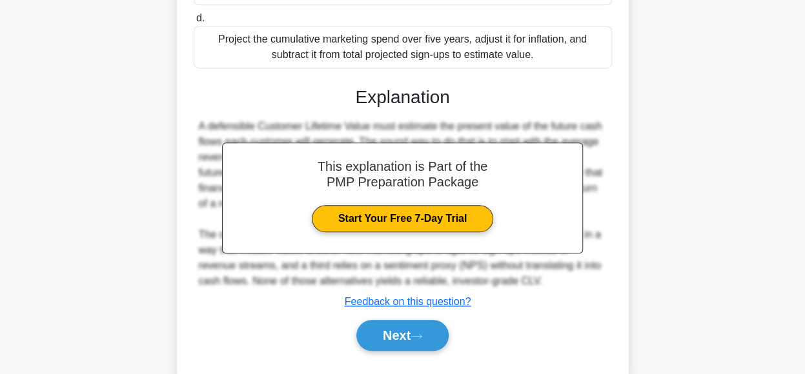
scroll to position [389, 0]
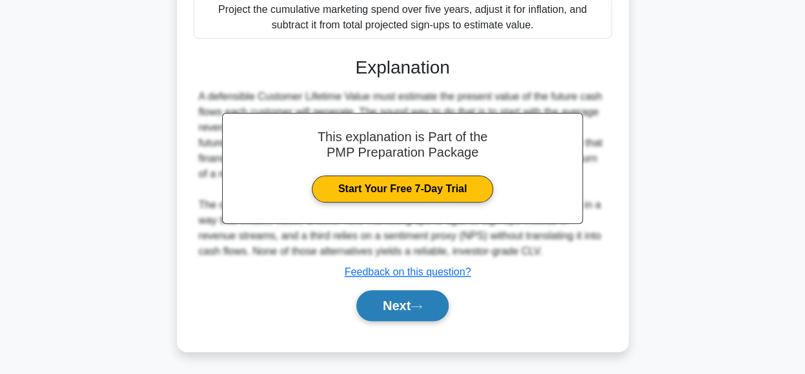
click at [408, 299] on button "Next" at bounding box center [402, 305] width 92 height 31
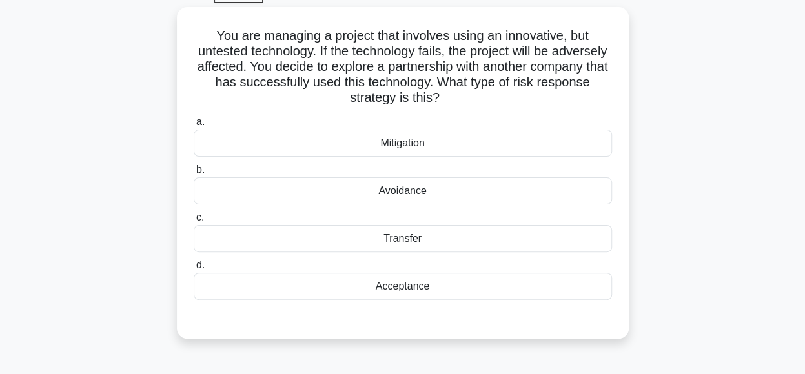
scroll to position [67, 0]
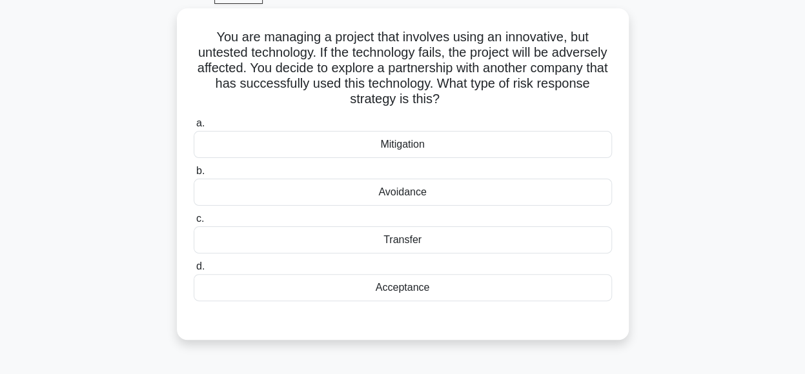
click at [704, 87] on div "You are managing a project that involves using an innovative, but untested tech…" at bounding box center [403, 181] width 736 height 347
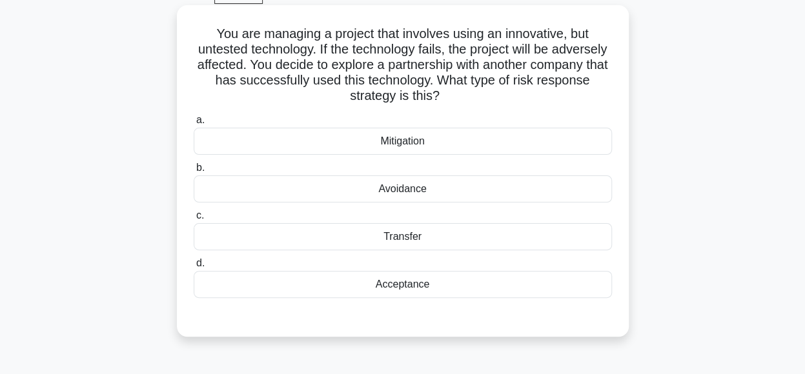
click at [484, 145] on div "Mitigation" at bounding box center [403, 141] width 418 height 27
click at [194, 125] on input "a. Mitigation" at bounding box center [194, 120] width 0 height 8
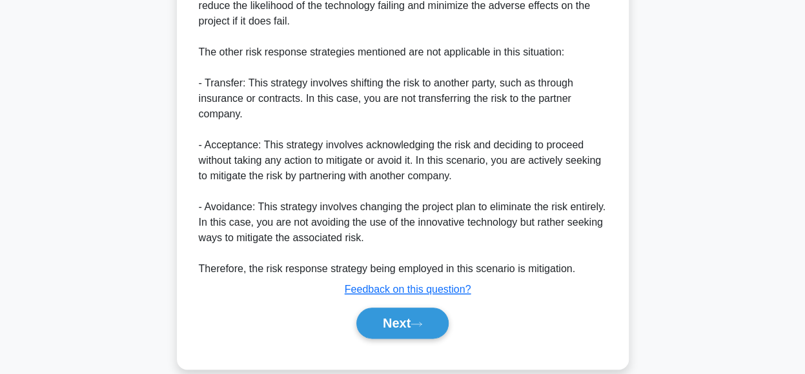
scroll to position [596, 0]
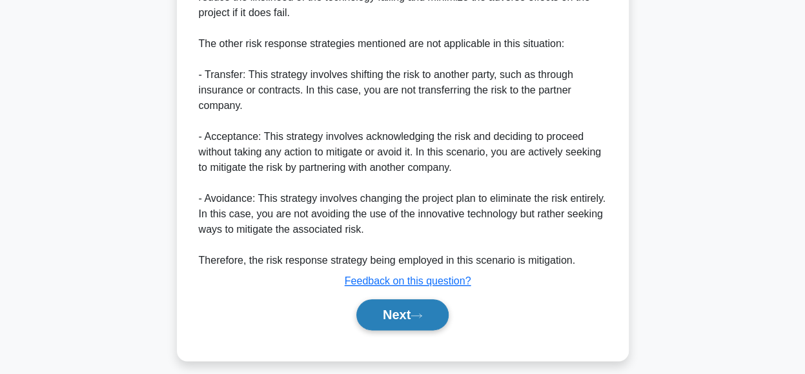
click at [438, 318] on button "Next" at bounding box center [402, 315] width 92 height 31
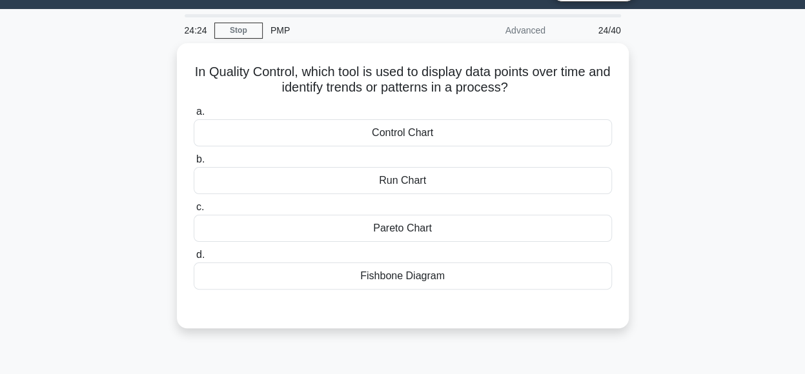
scroll to position [34, 0]
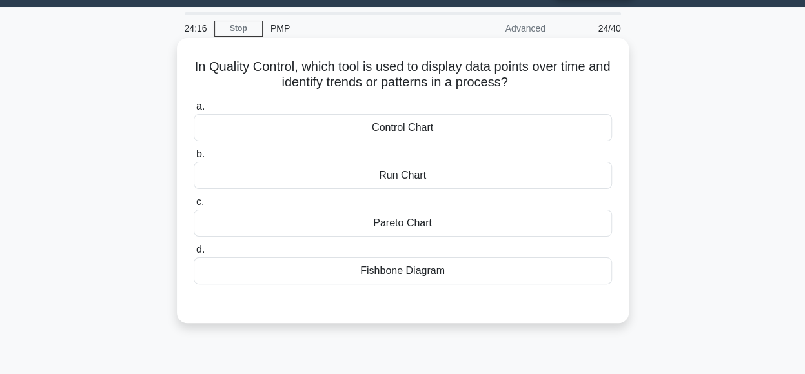
click at [526, 131] on div "Control Chart" at bounding box center [403, 127] width 418 height 27
click at [194, 111] on input "a. Control Chart" at bounding box center [194, 107] width 0 height 8
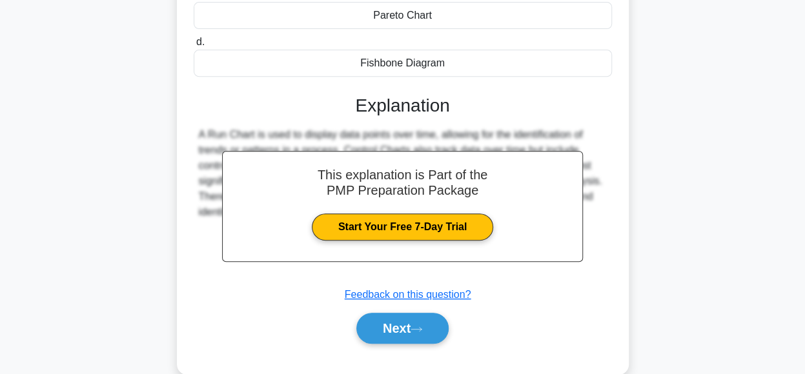
scroll to position [252, 0]
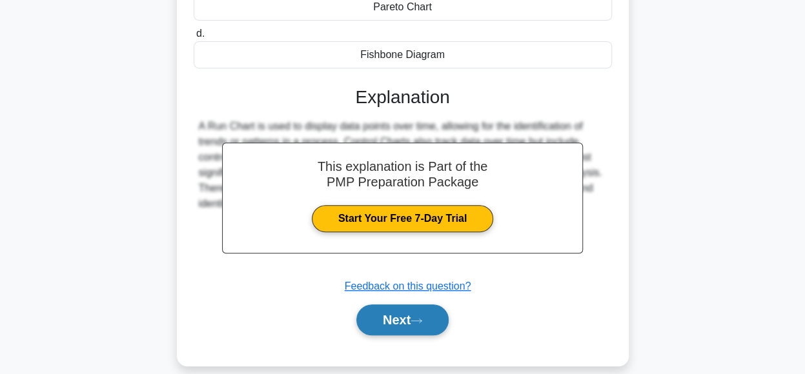
click at [422, 322] on icon at bounding box center [417, 321] width 12 height 7
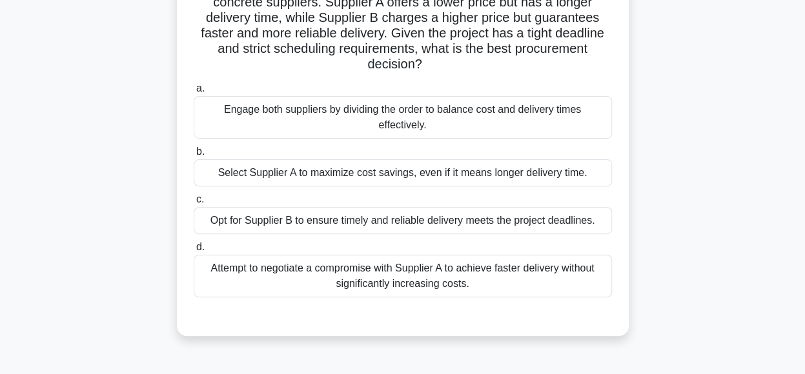
scroll to position [87, 0]
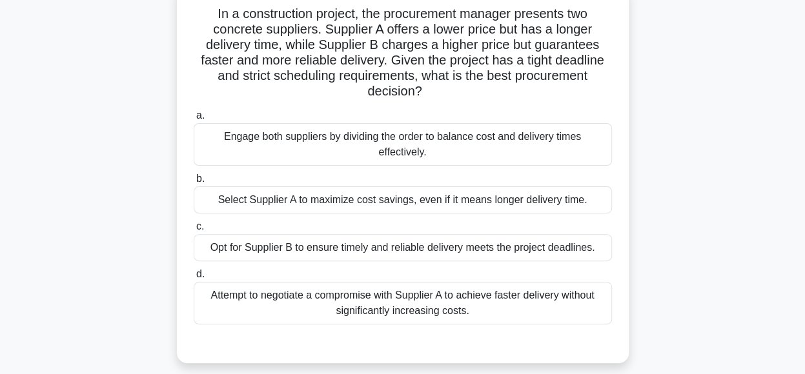
click at [470, 145] on div "Engage both suppliers by dividing the order to balance cost and delivery times …" at bounding box center [403, 144] width 418 height 43
click at [194, 120] on input "a. Engage both suppliers by dividing the order to balance cost and delivery tim…" at bounding box center [194, 116] width 0 height 8
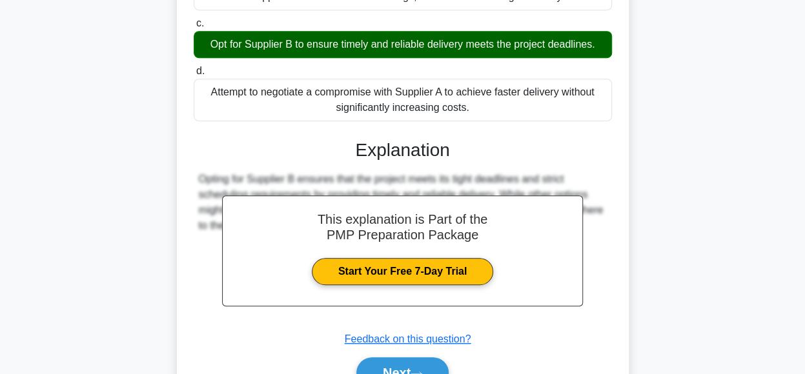
scroll to position [360, 0]
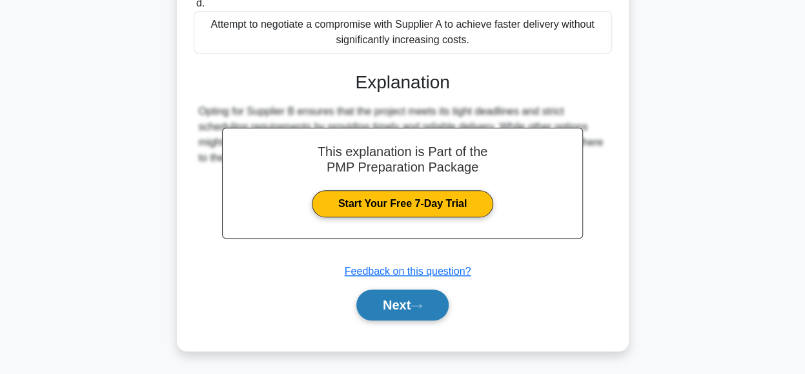
click at [381, 306] on button "Next" at bounding box center [402, 305] width 92 height 31
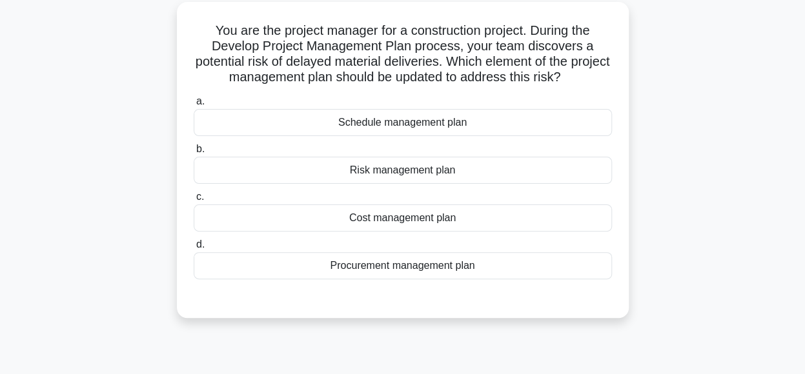
scroll to position [72, 0]
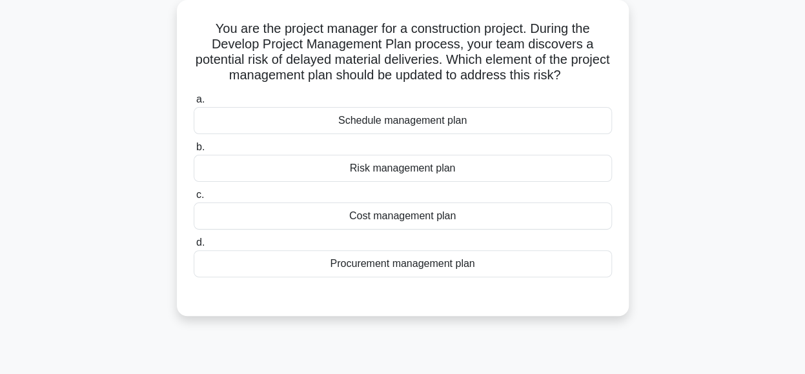
click at [460, 174] on div "Risk management plan" at bounding box center [403, 168] width 418 height 27
click at [194, 152] on input "b. Risk management plan" at bounding box center [194, 147] width 0 height 8
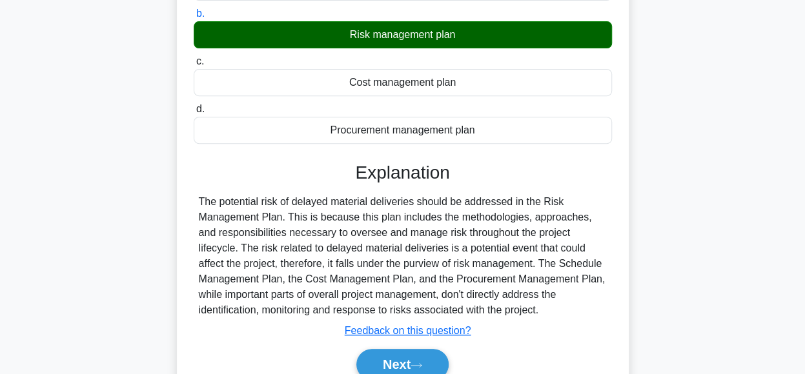
scroll to position [323, 0]
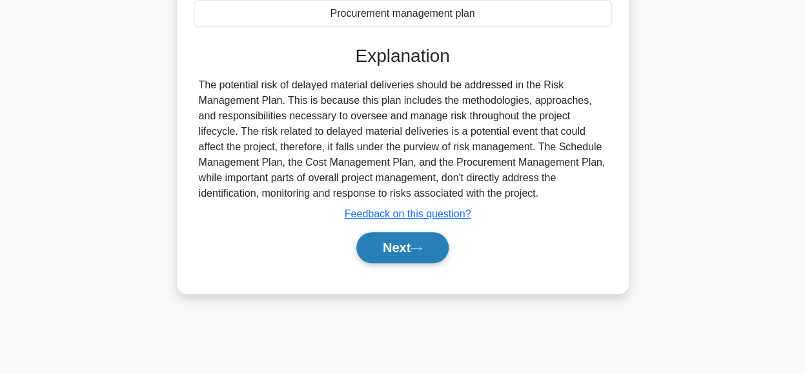
click at [381, 244] on button "Next" at bounding box center [402, 247] width 92 height 31
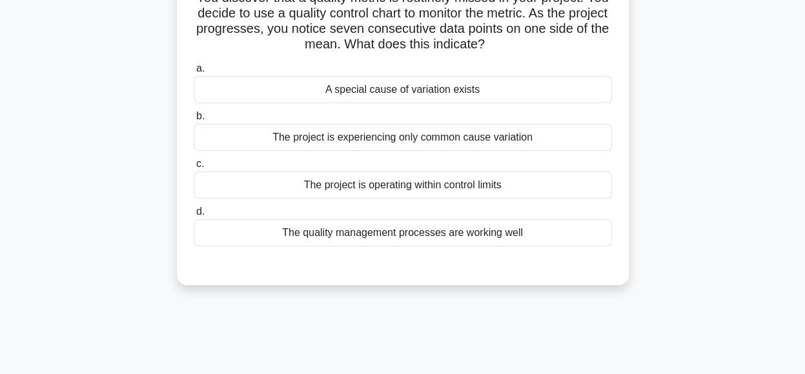
scroll to position [75, 0]
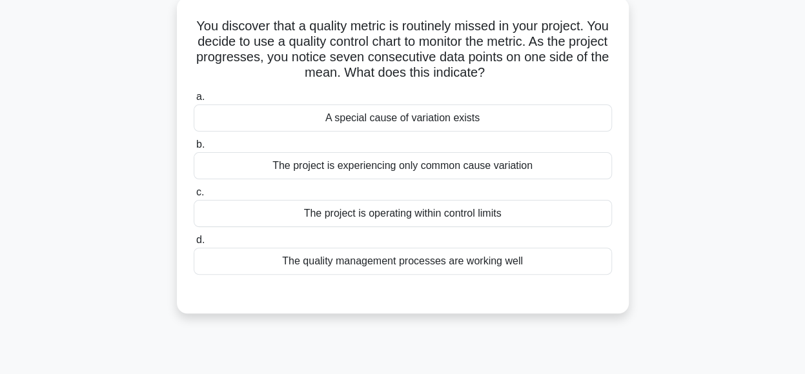
click at [506, 119] on div "A special cause of variation exists" at bounding box center [403, 118] width 418 height 27
click at [194, 101] on input "a. A special cause of variation exists" at bounding box center [194, 97] width 0 height 8
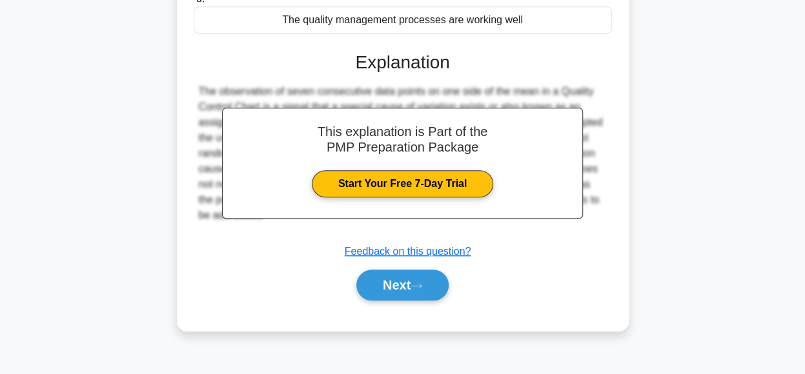
scroll to position [323, 0]
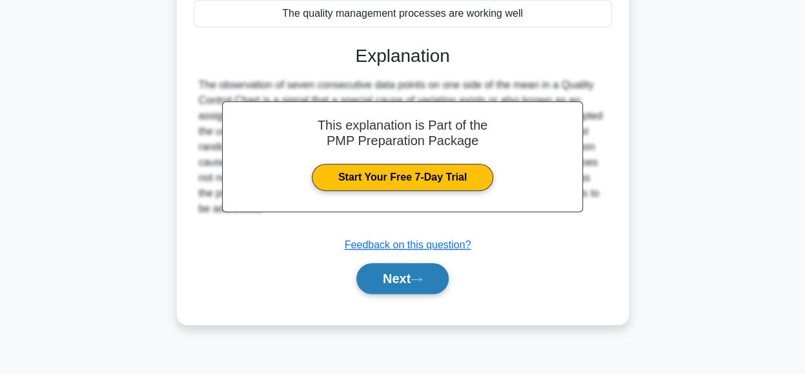
click at [381, 274] on button "Next" at bounding box center [402, 278] width 92 height 31
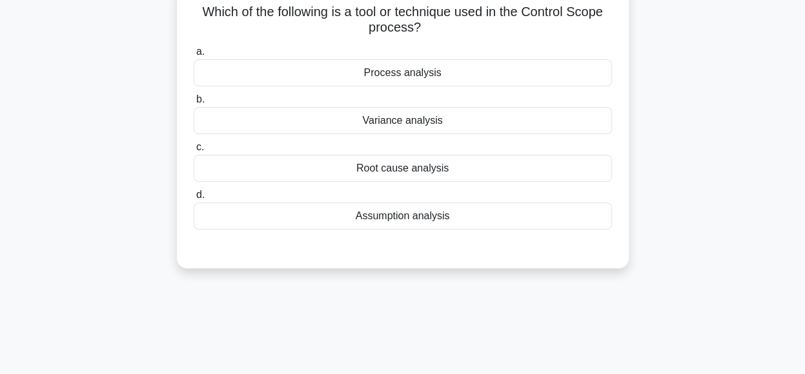
scroll to position [75, 0]
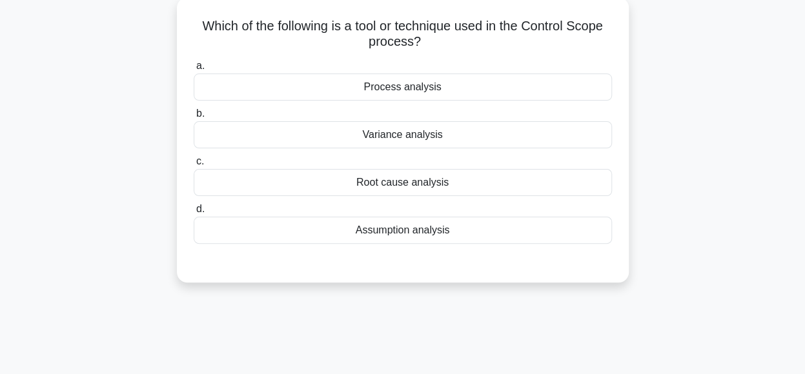
click at [480, 139] on div "Variance analysis" at bounding box center [403, 134] width 418 height 27
click at [194, 118] on input "b. Variance analysis" at bounding box center [194, 114] width 0 height 8
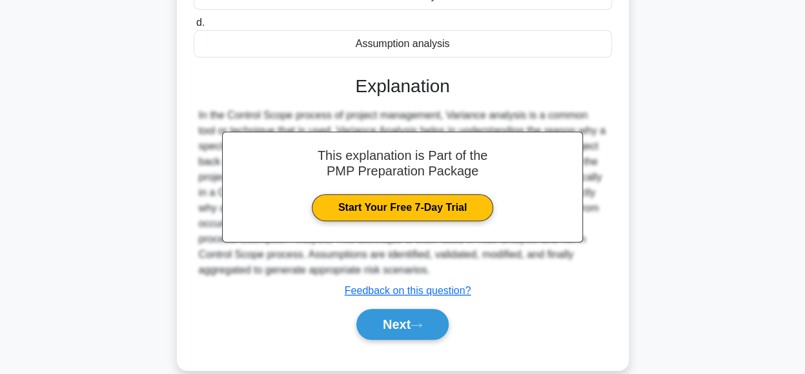
scroll to position [323, 0]
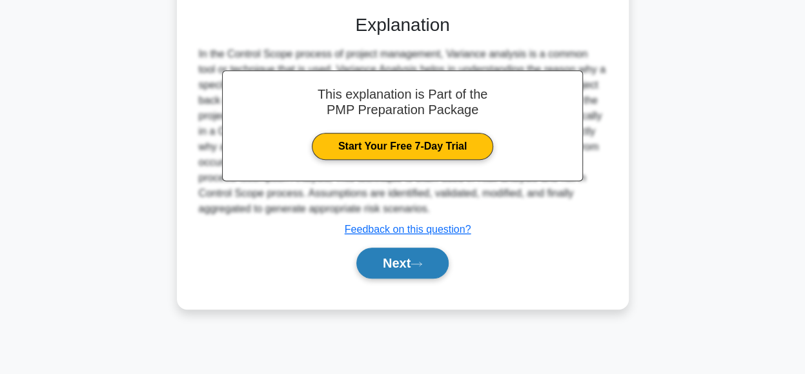
click at [429, 264] on button "Next" at bounding box center [402, 263] width 92 height 31
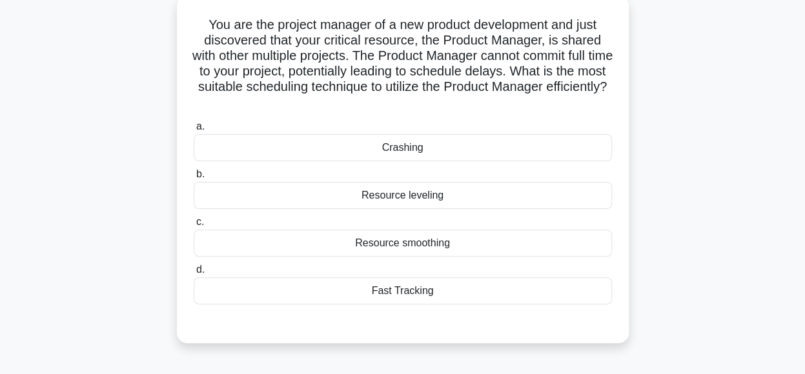
scroll to position [80, 0]
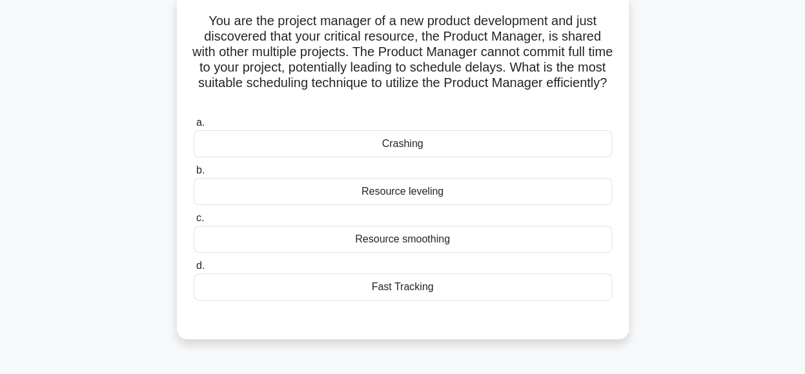
click at [466, 197] on div "Resource leveling" at bounding box center [403, 191] width 418 height 27
click at [194, 175] on input "b. Resource leveling" at bounding box center [194, 171] width 0 height 8
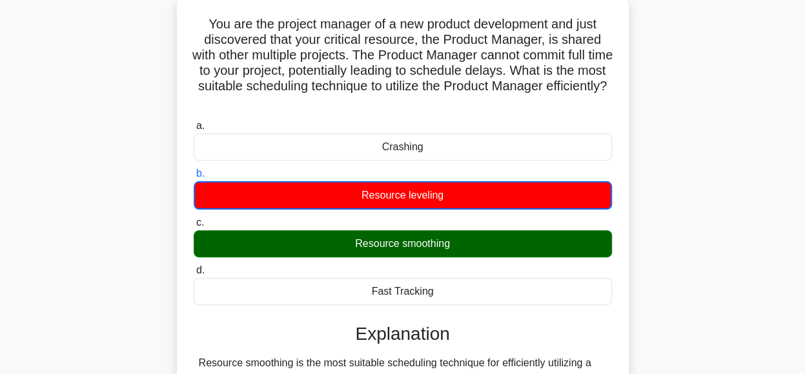
drag, startPoint x: 466, startPoint y: 197, endPoint x: 748, endPoint y: 133, distance: 289.3
click at [748, 133] on div "You are the project manager of a new product development and just discovered th…" at bounding box center [403, 306] width 736 height 623
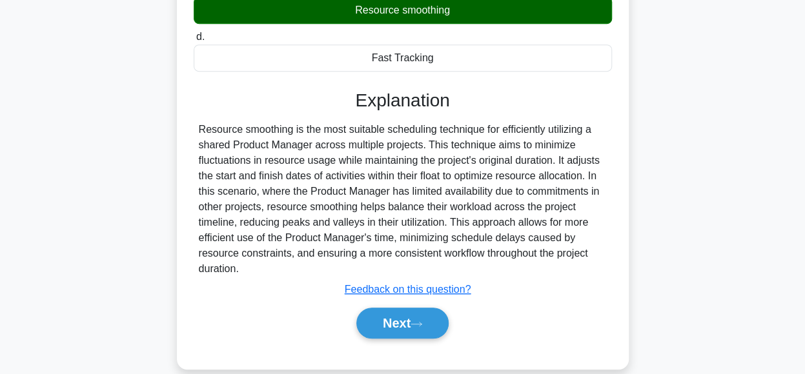
scroll to position [329, 0]
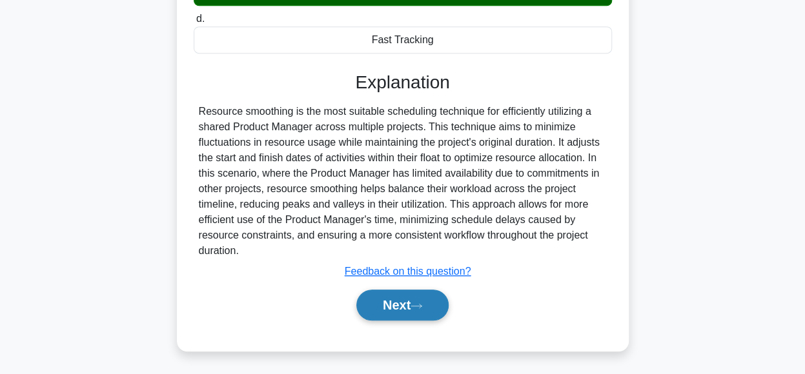
click at [420, 301] on button "Next" at bounding box center [402, 305] width 92 height 31
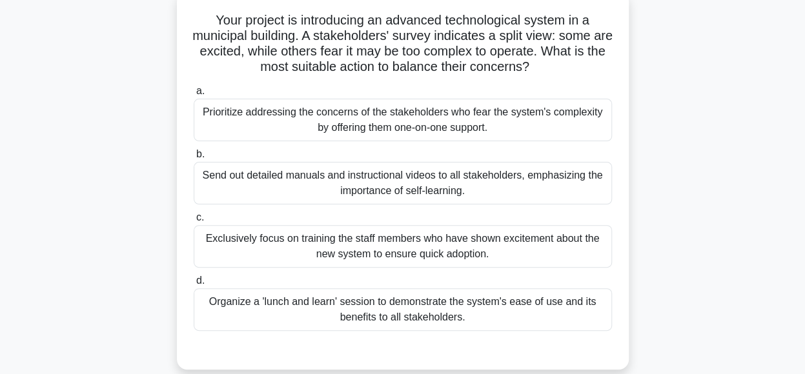
scroll to position [85, 0]
click at [696, 85] on div "Your project is introducing an advanced technological system in a municipal bui…" at bounding box center [403, 188] width 736 height 394
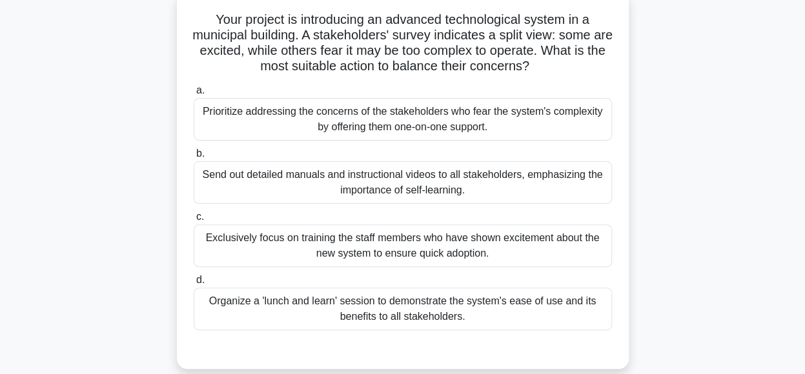
click at [696, 85] on div "Your project is introducing an advanced technological system in a municipal bui…" at bounding box center [403, 188] width 736 height 394
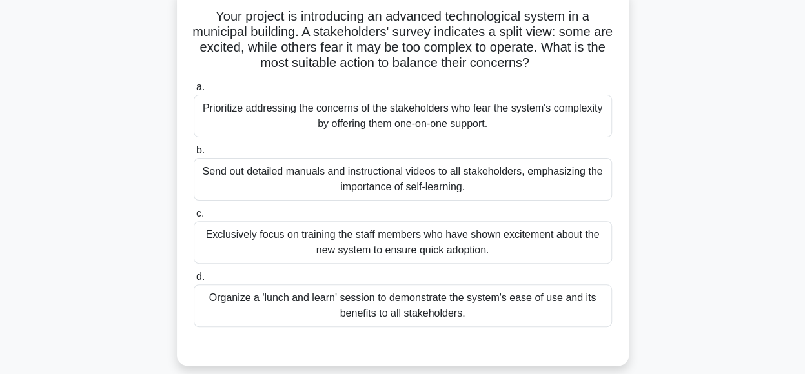
click at [483, 300] on div "Organize a 'lunch and learn' session to demonstrate the system's ease of use an…" at bounding box center [403, 306] width 418 height 43
click at [194, 281] on input "d. Organize a 'lunch and learn' session to demonstrate the system's ease of use…" at bounding box center [194, 277] width 0 height 8
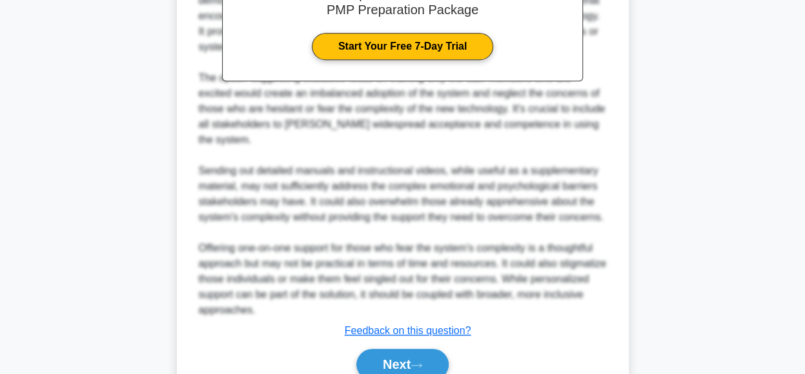
scroll to position [575, 0]
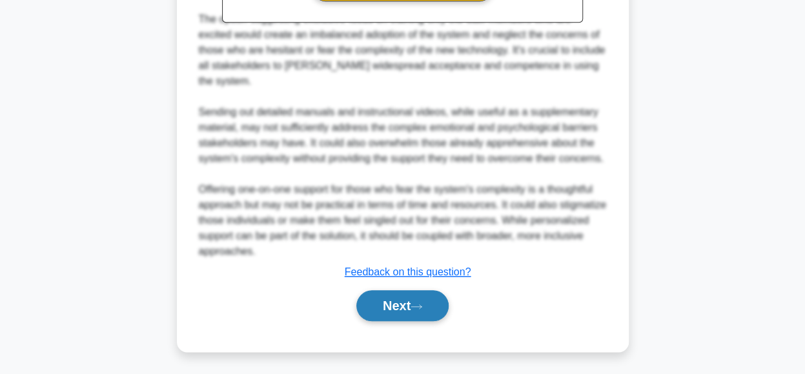
click at [425, 300] on button "Next" at bounding box center [402, 305] width 92 height 31
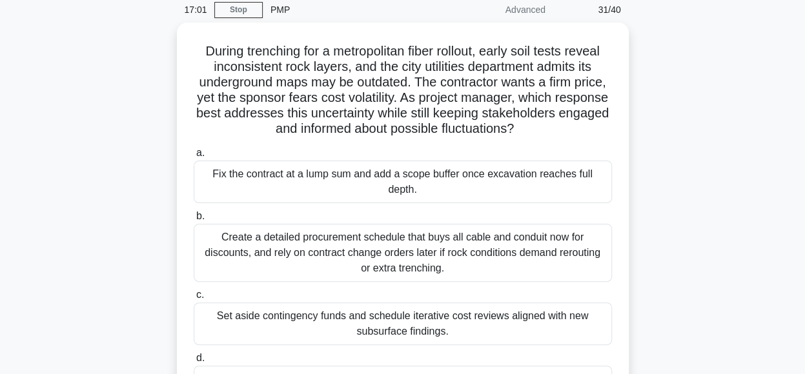
scroll to position [52, 0]
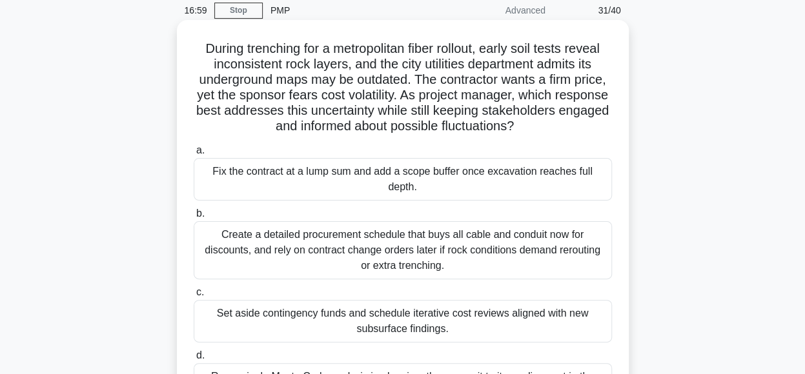
click at [411, 329] on div "Set aside contingency funds and schedule iterative cost reviews aligned with ne…" at bounding box center [403, 321] width 418 height 43
click at [194, 297] on input "c. Set aside contingency funds and schedule iterative cost reviews aligned with…" at bounding box center [194, 293] width 0 height 8
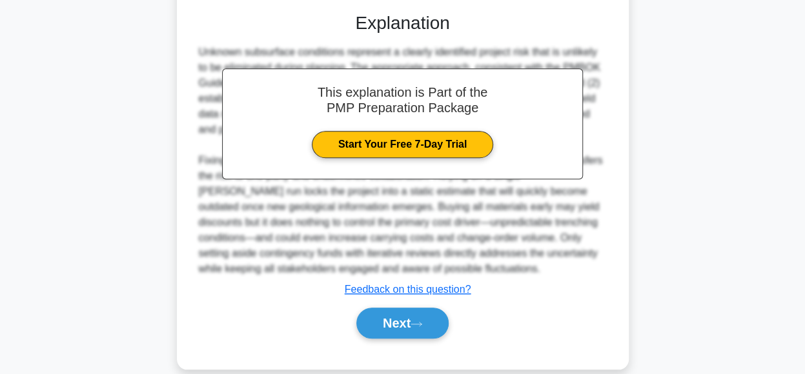
scroll to position [482, 0]
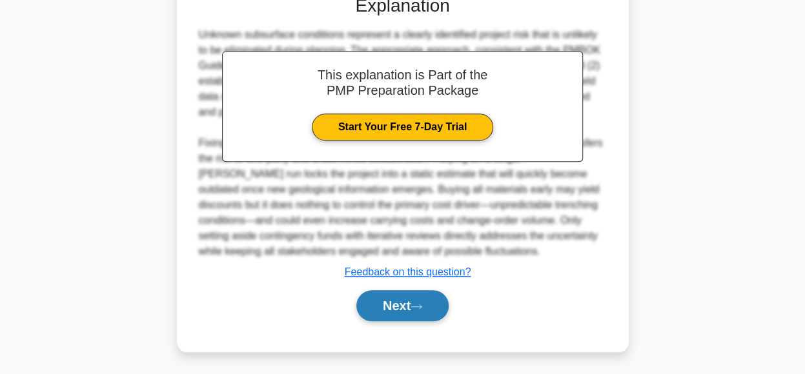
click at [403, 308] on button "Next" at bounding box center [402, 305] width 92 height 31
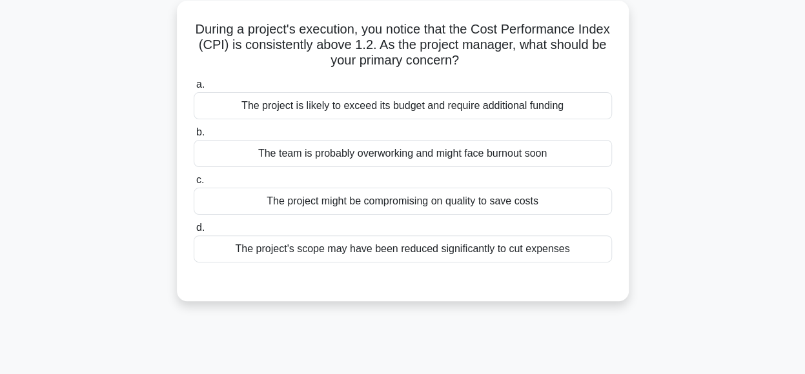
scroll to position [66, 0]
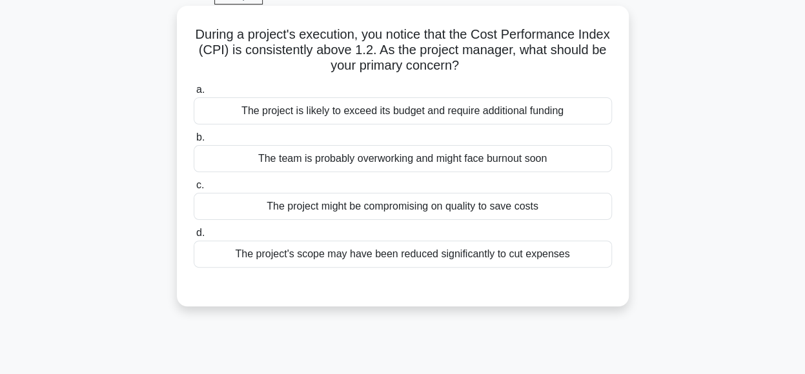
click at [522, 161] on div "The team is probably overworking and might face burnout soon" at bounding box center [403, 158] width 418 height 27
click at [194, 142] on input "b. The team is probably overworking and might face burnout soon" at bounding box center [194, 138] width 0 height 8
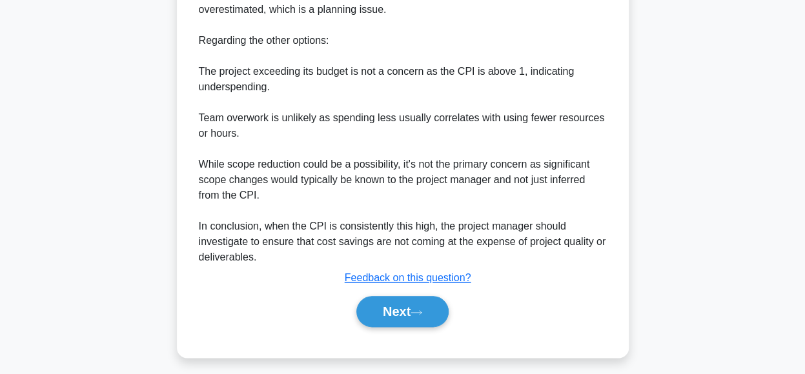
scroll to position [592, 0]
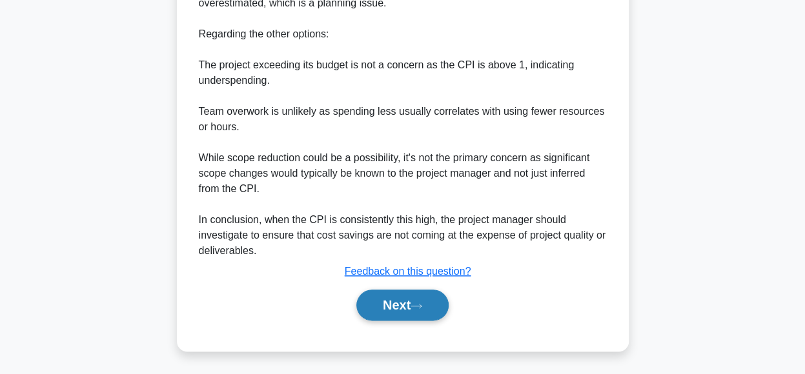
click at [419, 300] on button "Next" at bounding box center [402, 305] width 92 height 31
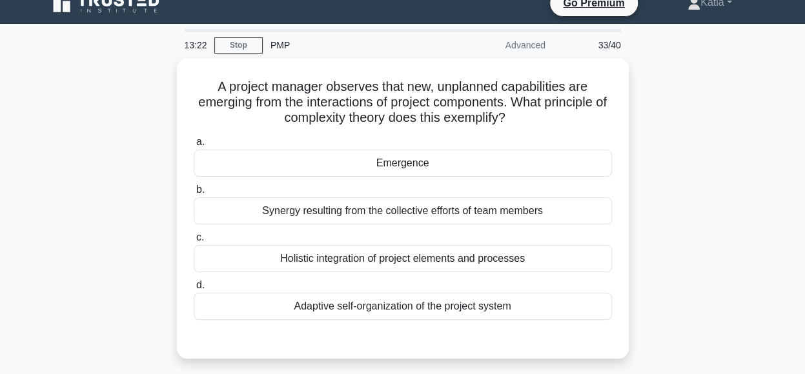
scroll to position [19, 0]
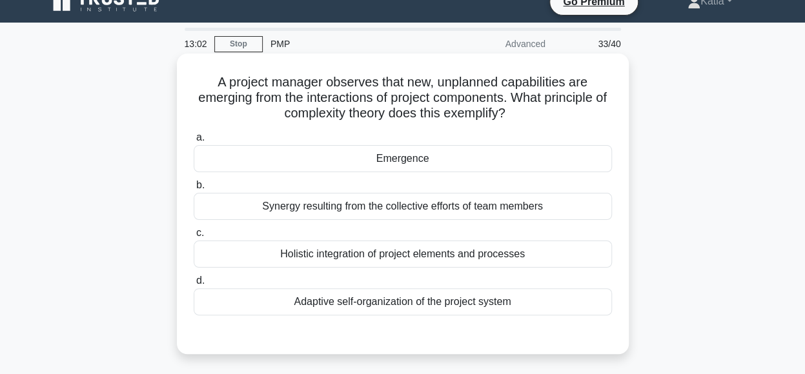
click at [510, 154] on div "Emergence" at bounding box center [403, 158] width 418 height 27
click at [194, 142] on input "a. Emergence" at bounding box center [194, 138] width 0 height 8
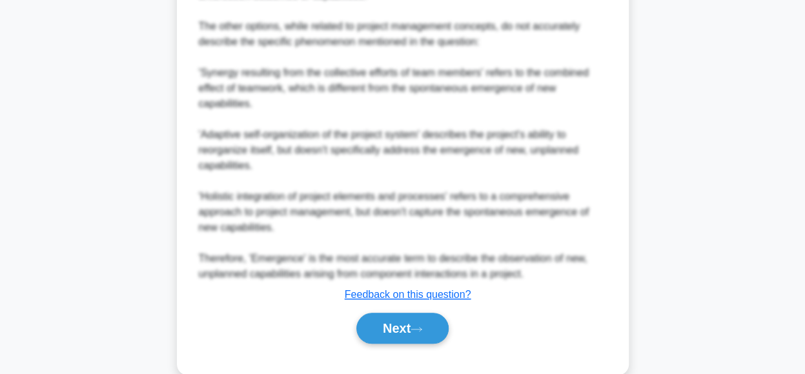
scroll to position [548, 0]
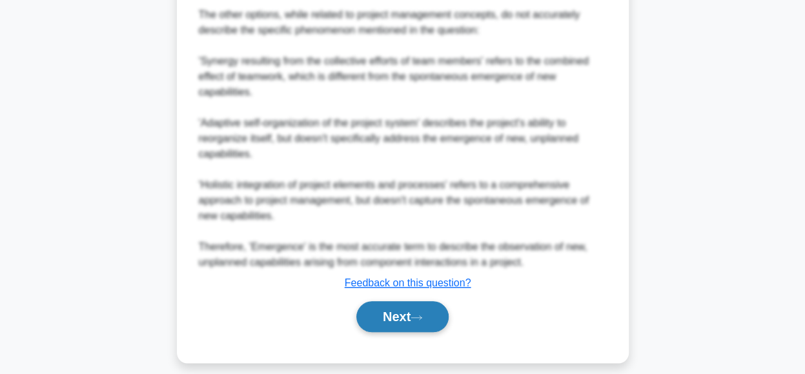
click at [439, 308] on button "Next" at bounding box center [402, 316] width 92 height 31
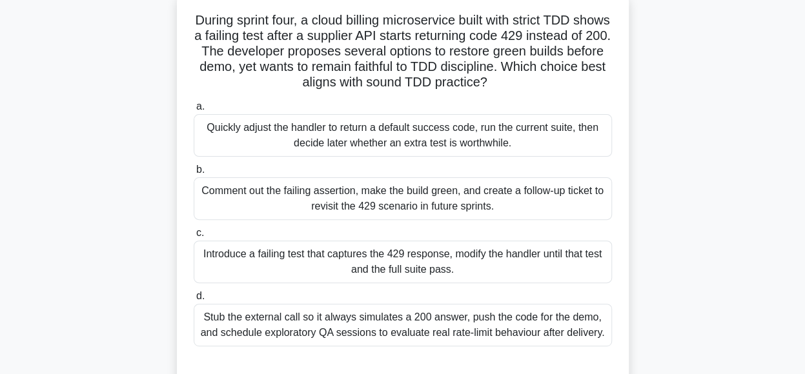
scroll to position [80, 0]
click at [516, 269] on div "Introduce a failing test that captures the 429 response, modify the handler unt…" at bounding box center [403, 262] width 418 height 43
click at [194, 238] on input "c. Introduce a failing test that captures the 429 response, modify the handler …" at bounding box center [194, 234] width 0 height 8
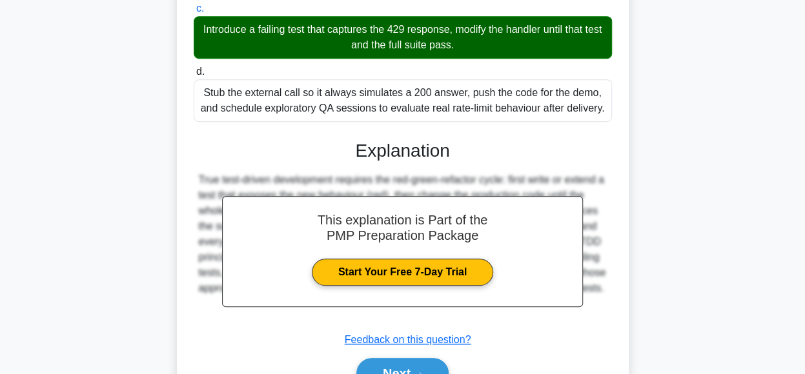
scroll to position [373, 0]
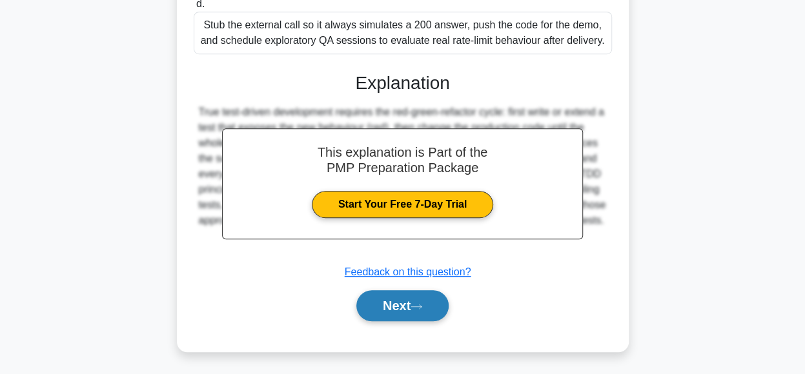
click at [422, 306] on icon at bounding box center [417, 306] width 12 height 7
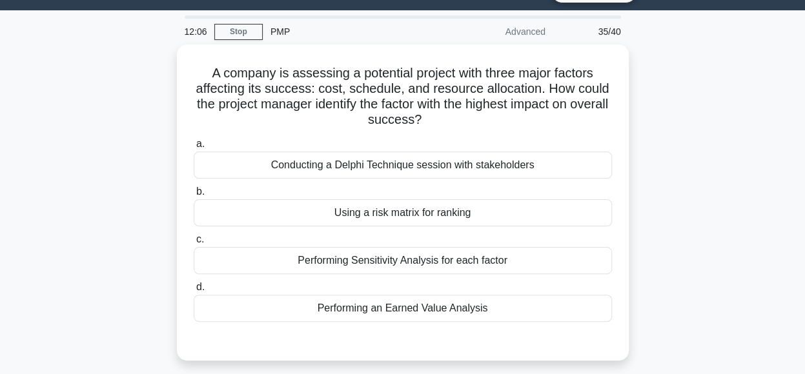
scroll to position [32, 0]
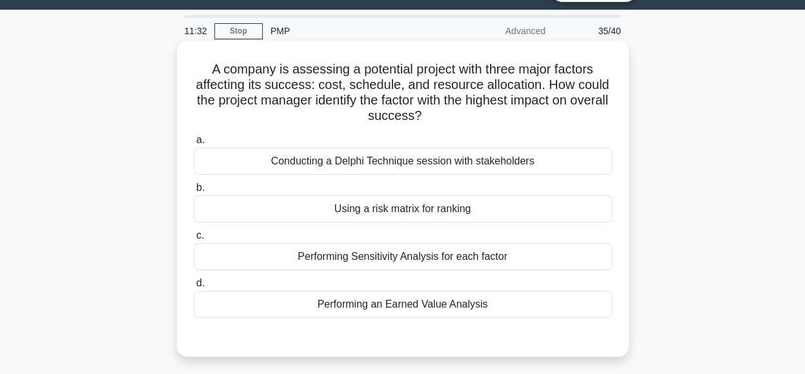
click at [525, 264] on div "Performing Sensitivity Analysis for each factor" at bounding box center [403, 256] width 418 height 27
click at [194, 240] on input "c. Performing Sensitivity Analysis for each factor" at bounding box center [194, 236] width 0 height 8
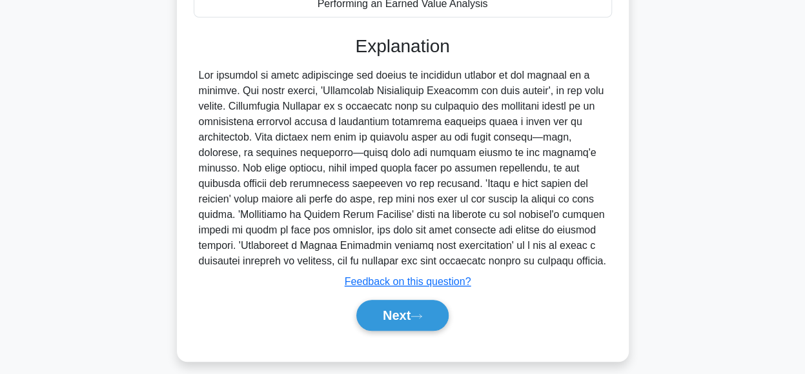
scroll to position [342, 0]
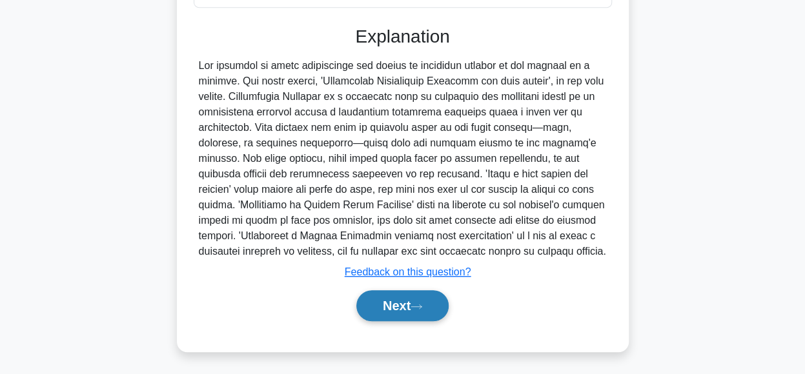
click at [413, 309] on button "Next" at bounding box center [402, 305] width 92 height 31
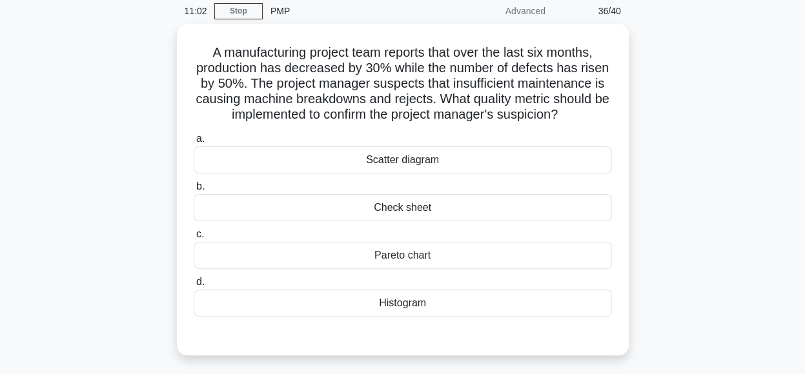
scroll to position [54, 0]
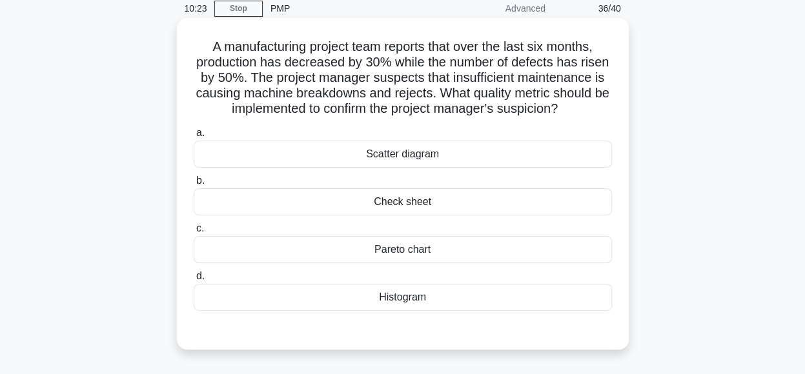
click at [445, 254] on div "Pareto chart" at bounding box center [403, 249] width 418 height 27
click at [194, 233] on input "c. Pareto chart" at bounding box center [194, 229] width 0 height 8
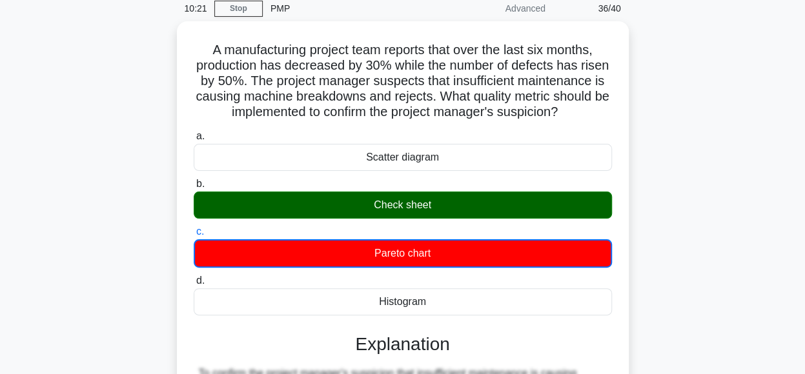
drag, startPoint x: 445, startPoint y: 254, endPoint x: 757, endPoint y: 113, distance: 342.9
click at [757, 113] on div "A manufacturing project team reports that over the last six months, production …" at bounding box center [403, 363] width 736 height 685
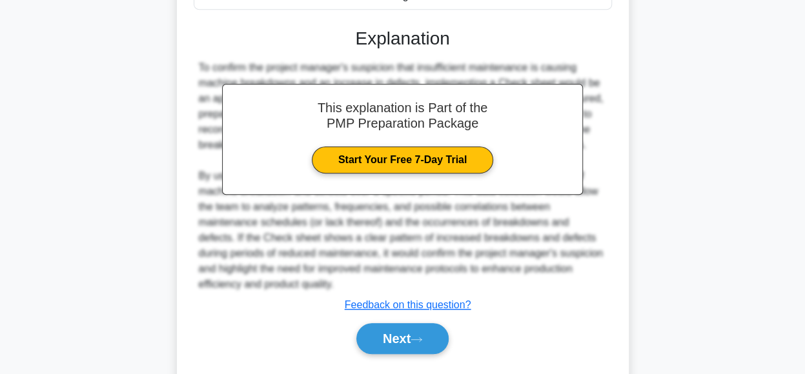
scroll to position [391, 0]
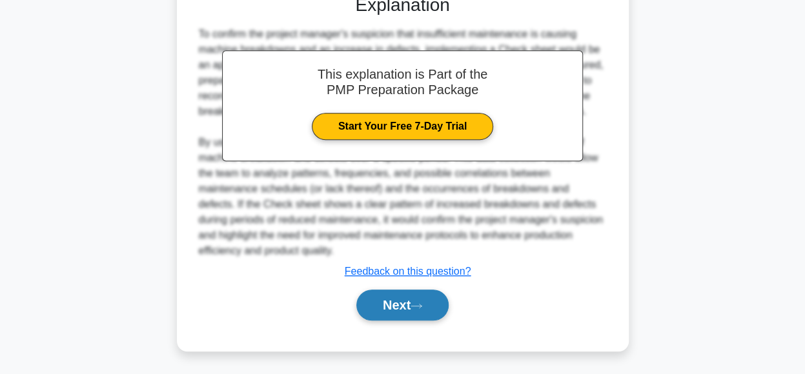
click at [422, 305] on icon at bounding box center [417, 306] width 12 height 7
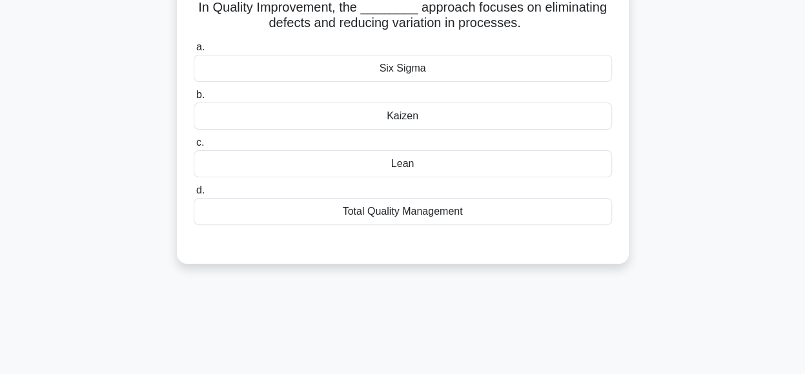
scroll to position [52, 0]
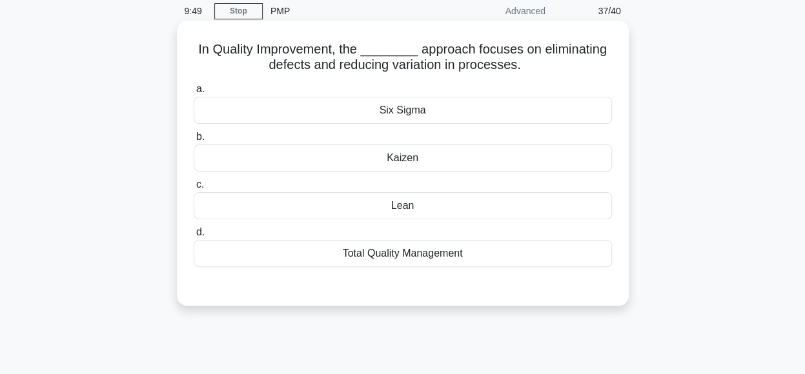
click at [495, 110] on div "Six Sigma" at bounding box center [403, 110] width 418 height 27
click at [194, 94] on input "a. Six Sigma" at bounding box center [194, 89] width 0 height 8
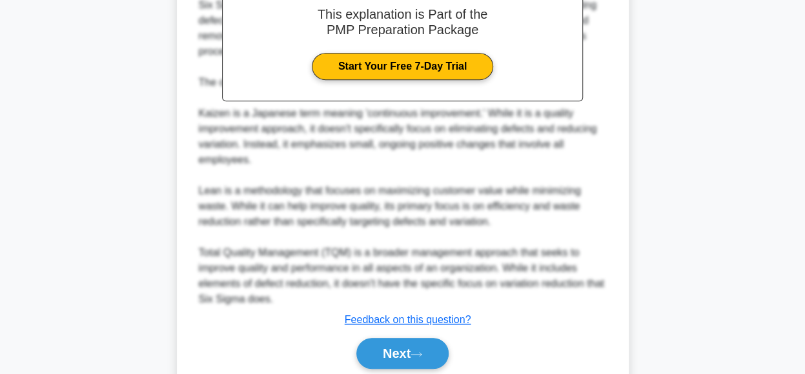
scroll to position [451, 0]
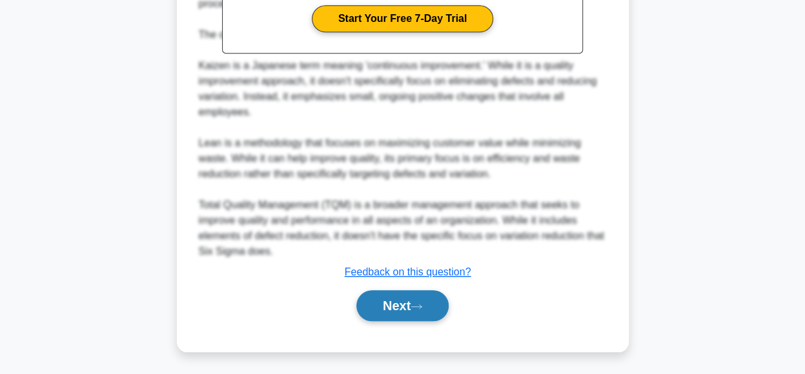
click at [409, 301] on button "Next" at bounding box center [402, 305] width 92 height 31
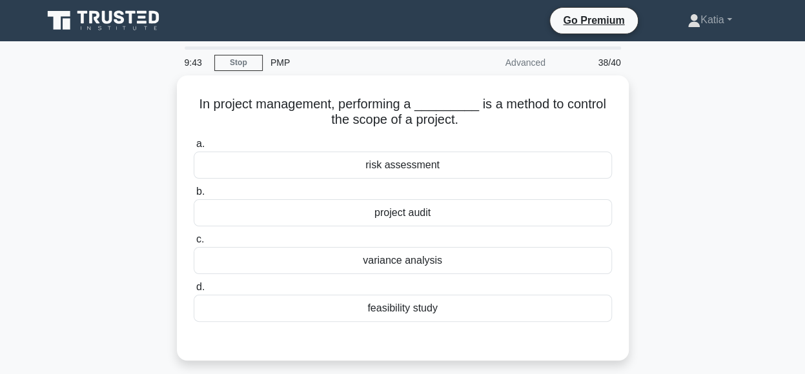
scroll to position [1, 0]
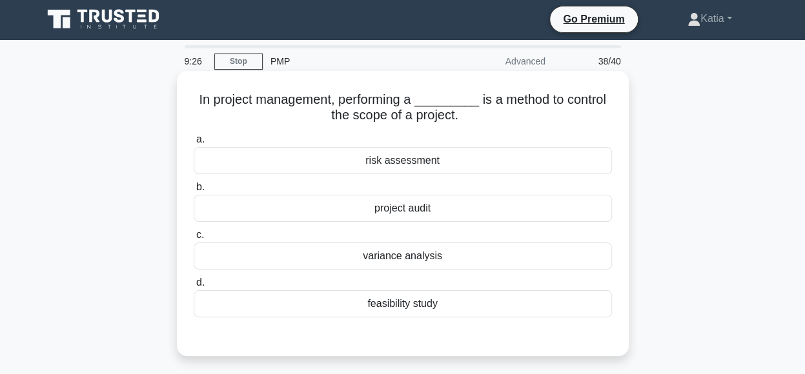
click at [456, 255] on div "variance analysis" at bounding box center [403, 256] width 418 height 27
click at [194, 240] on input "c. variance analysis" at bounding box center [194, 235] width 0 height 8
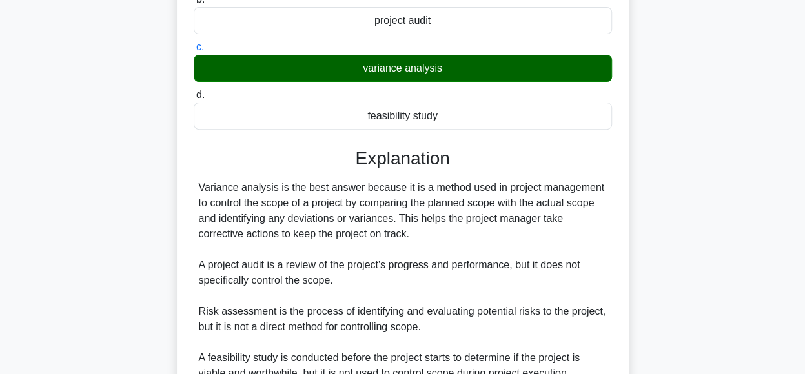
scroll to position [323, 0]
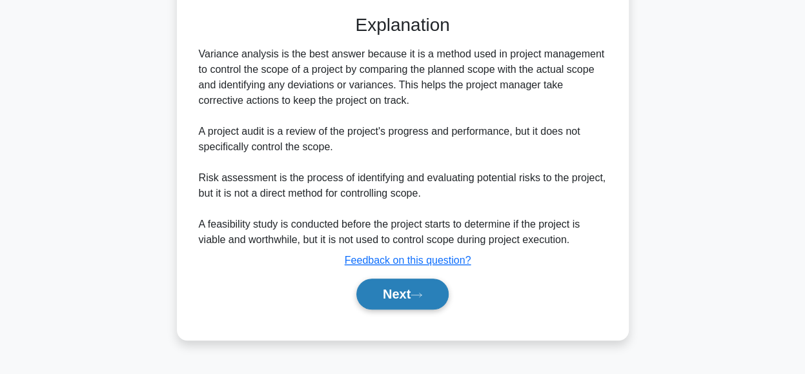
click at [409, 296] on button "Next" at bounding box center [402, 294] width 92 height 31
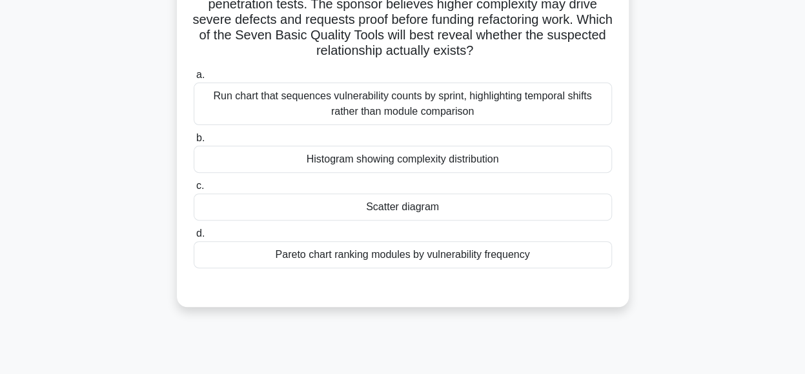
scroll to position [90, 0]
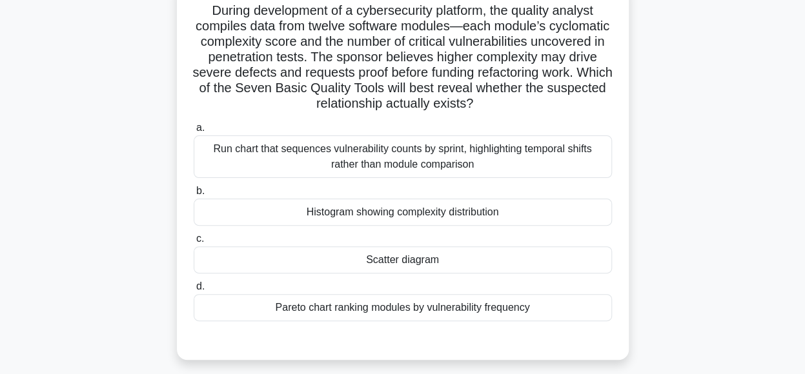
click at [509, 265] on div "Scatter diagram" at bounding box center [403, 260] width 418 height 27
click at [194, 243] on input "c. Scatter diagram" at bounding box center [194, 239] width 0 height 8
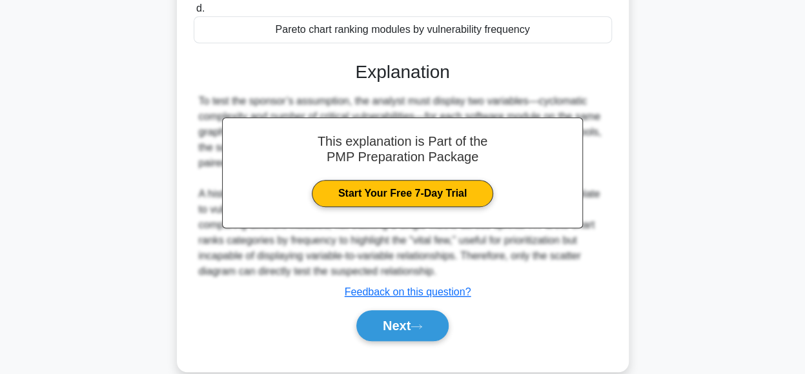
scroll to position [389, 0]
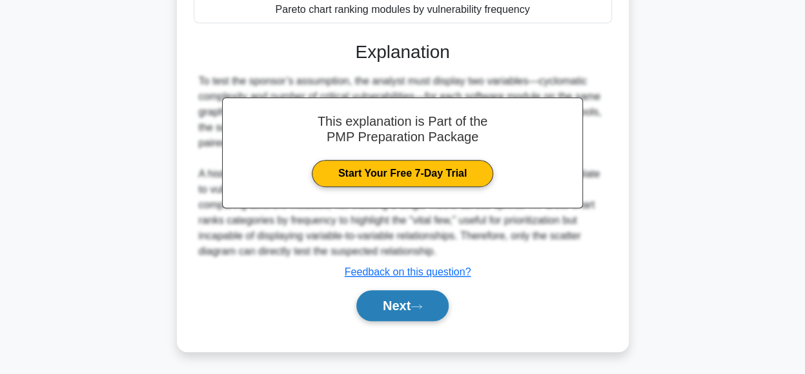
click at [359, 313] on button "Next" at bounding box center [402, 305] width 92 height 31
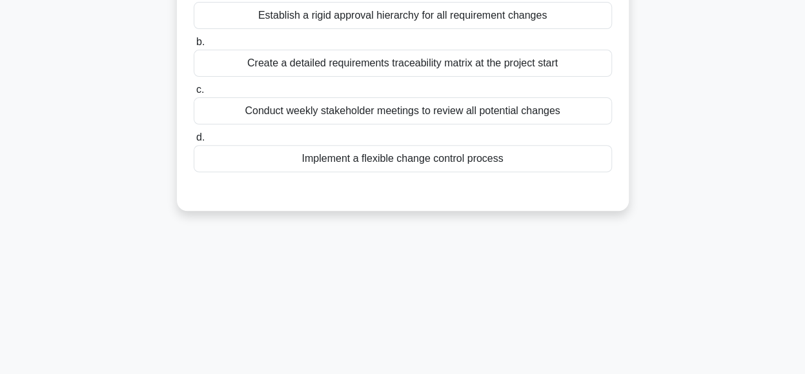
scroll to position [23, 0]
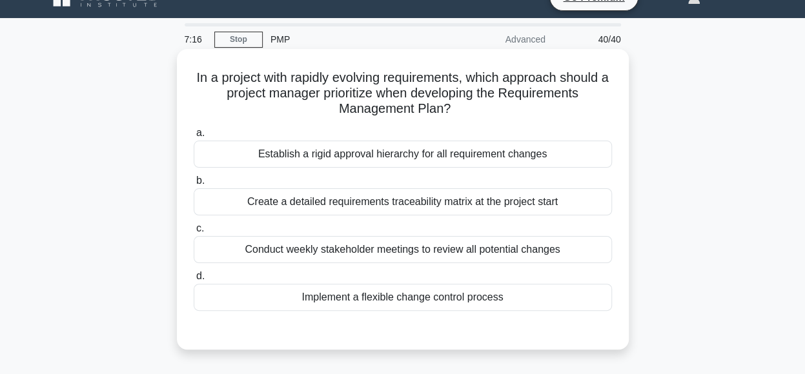
click at [529, 294] on div "Implement a flexible change control process" at bounding box center [403, 297] width 418 height 27
click at [194, 281] on input "d. Implement a flexible change control process" at bounding box center [194, 276] width 0 height 8
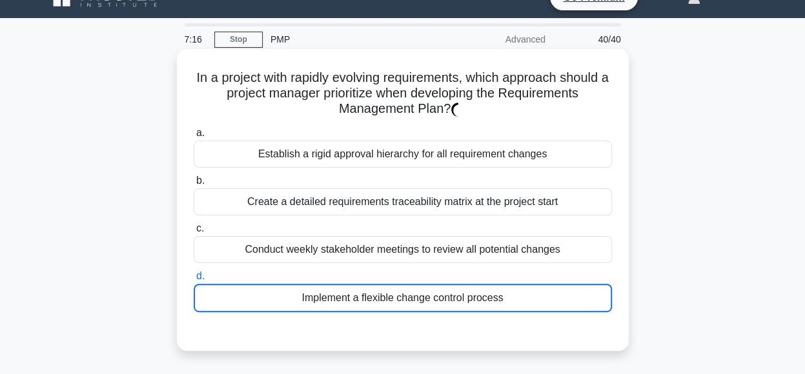
click at [529, 294] on div "Implement a flexible change control process" at bounding box center [403, 298] width 418 height 28
click at [194, 281] on input "d. Implement a flexible change control process" at bounding box center [194, 276] width 0 height 8
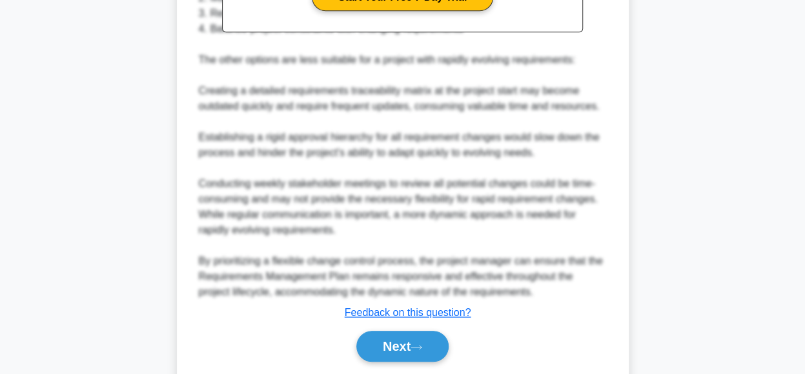
scroll to position [528, 0]
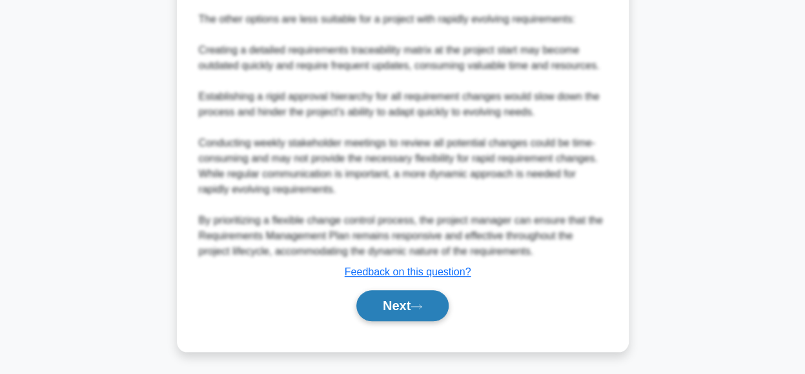
click at [416, 311] on button "Next" at bounding box center [402, 305] width 92 height 31
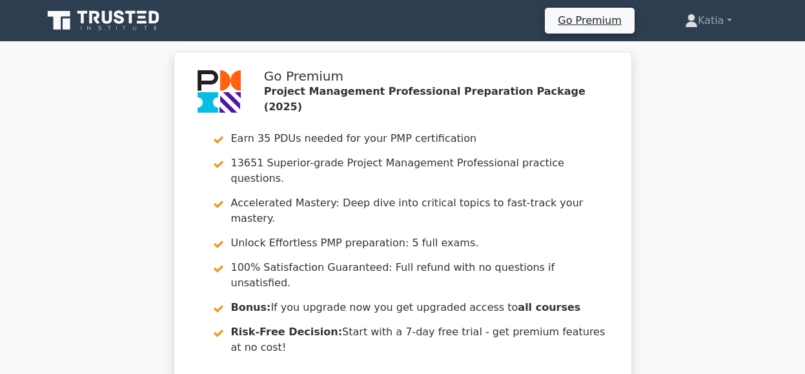
scroll to position [1478, 0]
